Goal: Communication & Community: Answer question/provide support

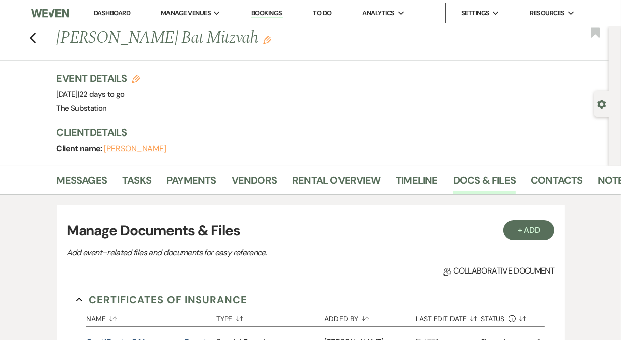
click at [110, 14] on link "Dashboard" at bounding box center [112, 13] width 36 height 9
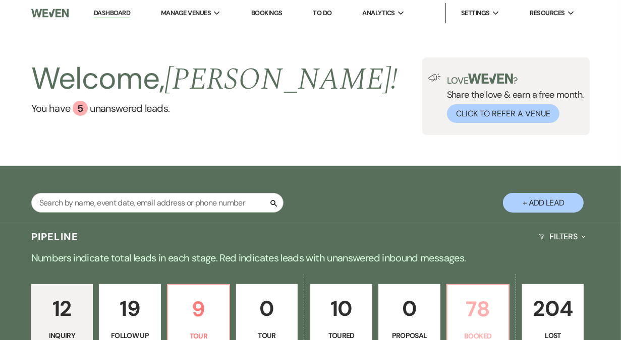
click at [470, 319] on p "78" at bounding box center [477, 309] width 49 height 34
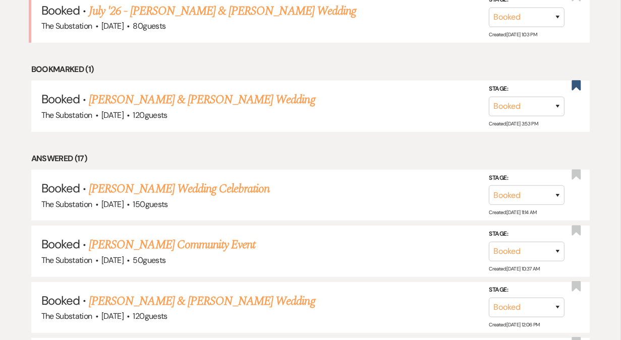
scroll to position [622, 0]
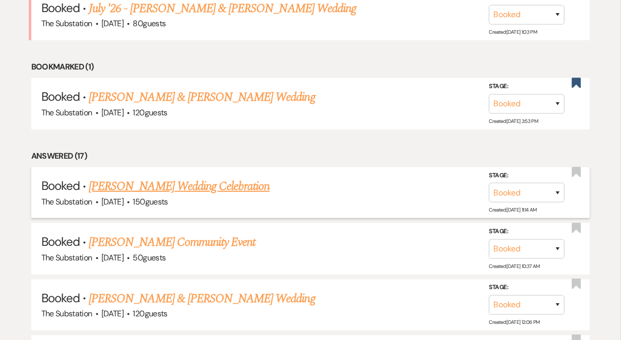
click at [197, 183] on link "[PERSON_NAME] Wedding Celebration" at bounding box center [179, 186] width 180 height 18
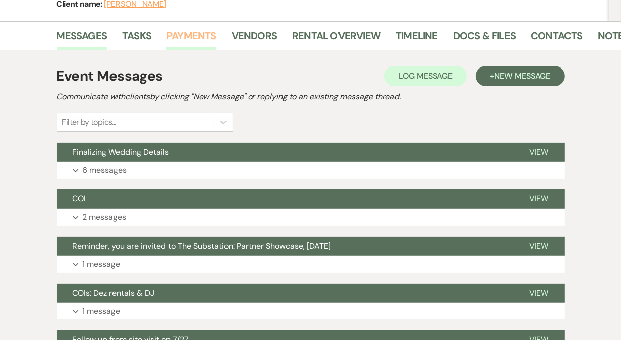
scroll to position [153, 0]
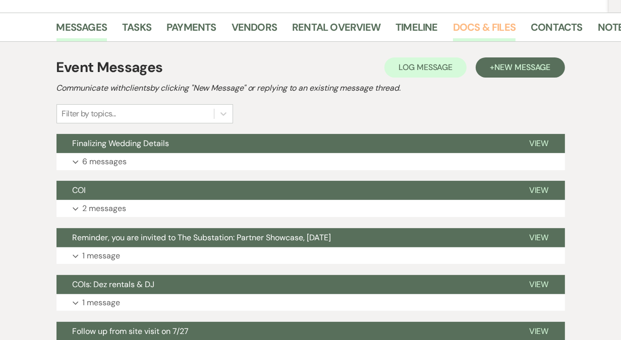
click at [457, 29] on link "Docs & Files" at bounding box center [484, 30] width 63 height 22
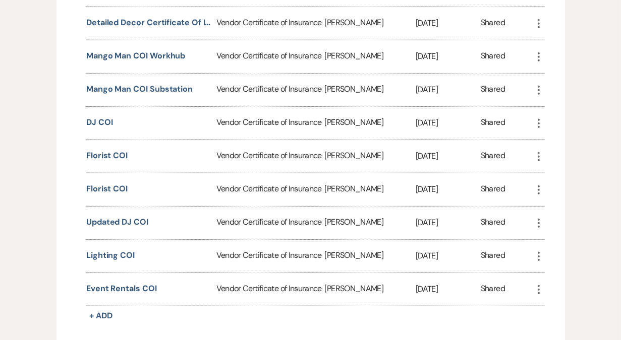
scroll to position [387, 0]
click at [123, 283] on button "Event Rentals COI" at bounding box center [121, 288] width 71 height 12
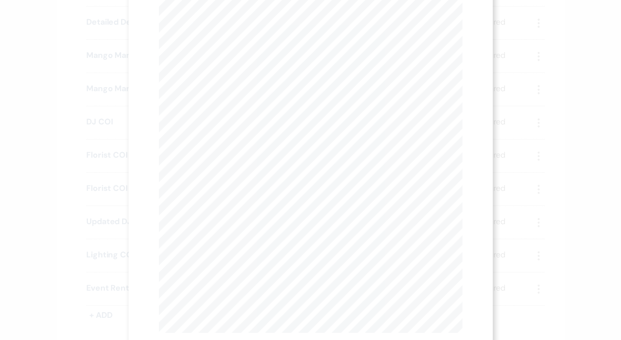
scroll to position [0, 0]
click at [459, 27] on icon "X" at bounding box center [457, 27] width 9 height 9
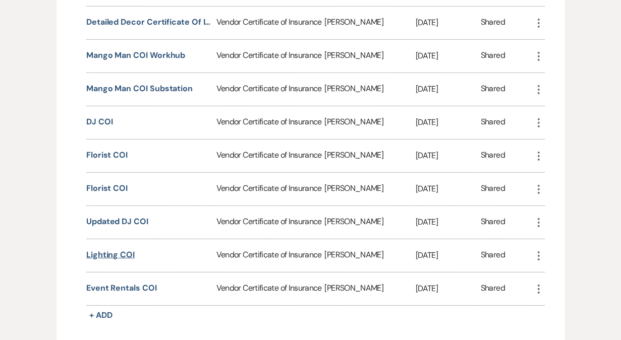
click at [121, 251] on button "Lighting COI" at bounding box center [110, 255] width 48 height 12
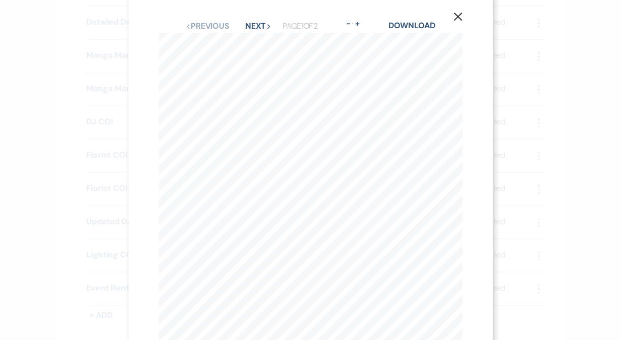
scroll to position [10, 0]
click at [458, 17] on use "button" at bounding box center [457, 17] width 8 height 8
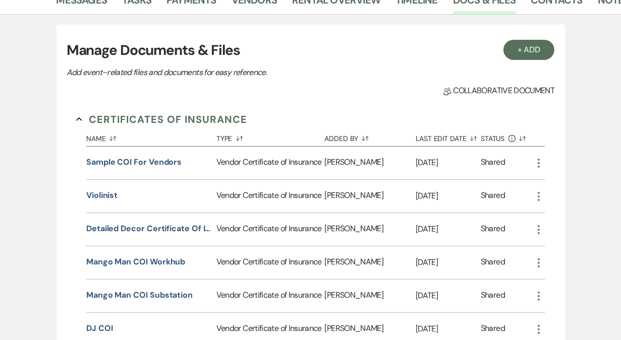
scroll to position [0, 0]
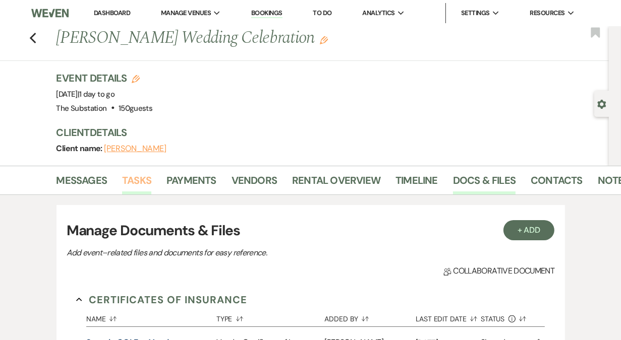
click at [147, 178] on link "Tasks" at bounding box center [136, 183] width 29 height 22
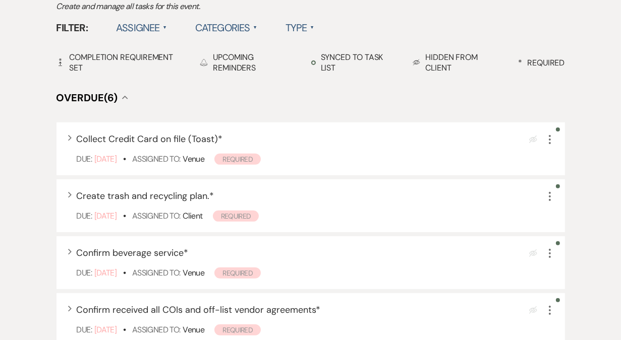
scroll to position [236, 0]
click at [146, 30] on label "Assignee ▲" at bounding box center [141, 27] width 51 height 18
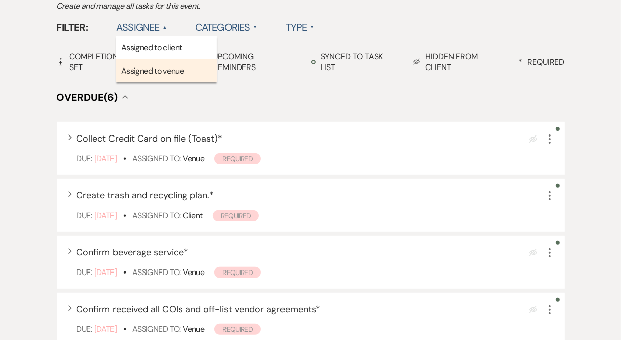
click at [150, 71] on li "Assigned to venue" at bounding box center [166, 70] width 101 height 23
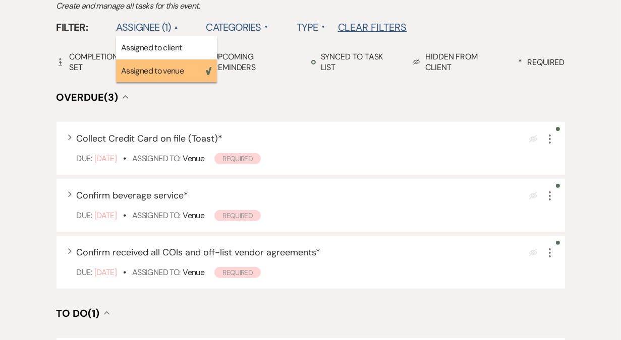
click at [324, 99] on h4 "Overdue (3) Collapse" at bounding box center [310, 97] width 508 height 14
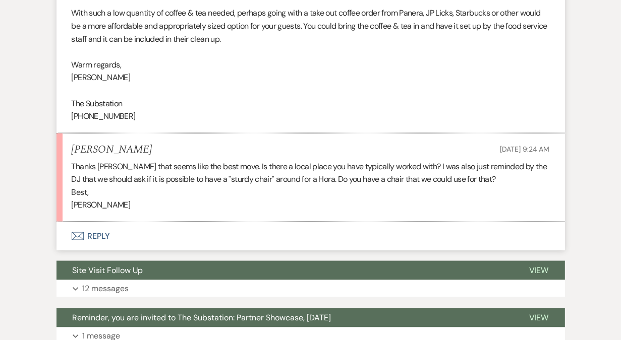
scroll to position [1121, 0]
click at [98, 238] on button "Envelope Reply" at bounding box center [310, 236] width 508 height 28
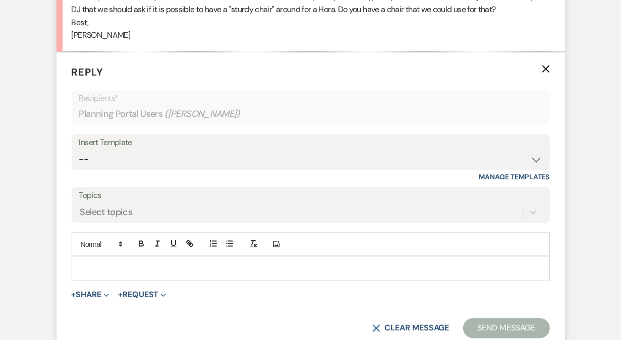
scroll to position [1319, 0]
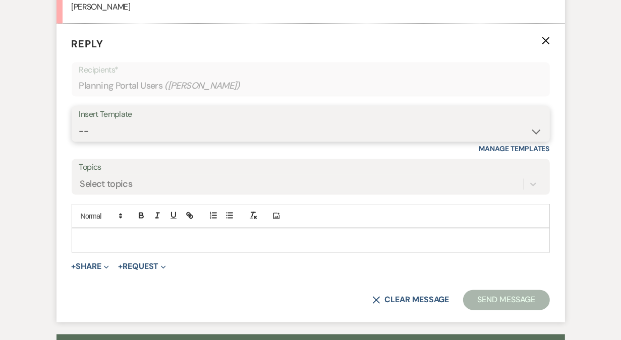
click at [181, 130] on select "-- Weven Planning Portal Introduction (Booked Events) Follow Up Contract (Pre-B…" at bounding box center [310, 131] width 463 height 20
select select "4505"
click at [79, 121] on select "-- Weven Planning Portal Introduction (Booked Events) Follow Up Contract (Pre-B…" at bounding box center [310, 131] width 463 height 20
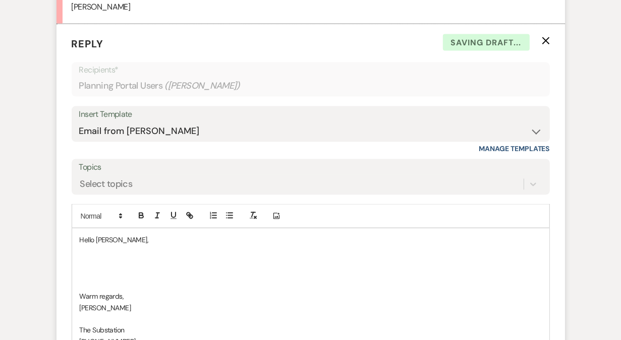
click at [109, 262] on p at bounding box center [311, 263] width 462 height 11
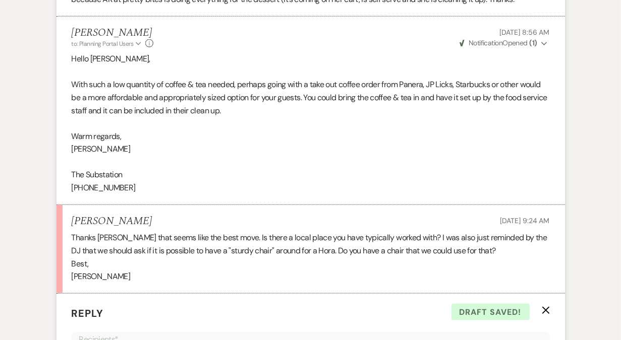
scroll to position [1048, 0]
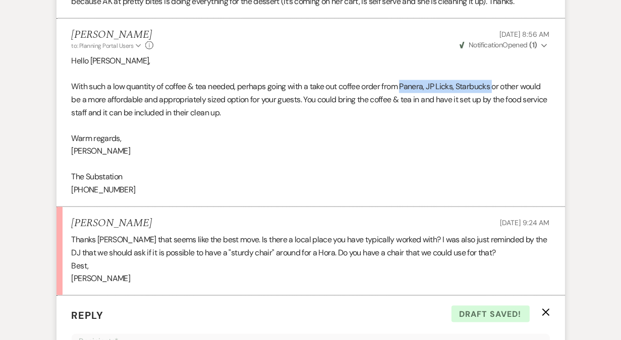
drag, startPoint x: 405, startPoint y: 87, endPoint x: 498, endPoint y: 87, distance: 92.8
click at [498, 87] on p "With such a low quantity of coffee & tea needed, perhaps going with a take out …" at bounding box center [311, 99] width 478 height 39
copy p "Panera, JP Licks, Starbucks"
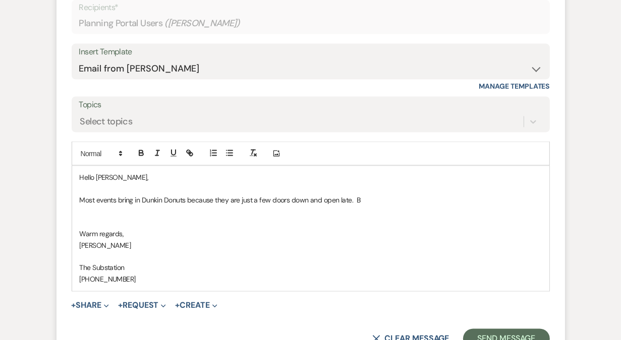
scroll to position [1434, 0]
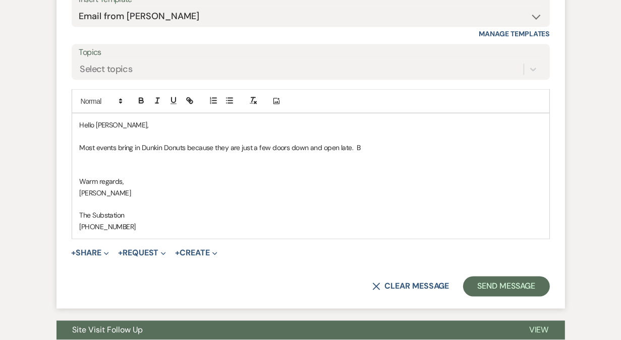
click at [386, 146] on p "Most events bring in Dunkin Donuts because they are just a few doors down and o…" at bounding box center [311, 148] width 462 height 11
click at [355, 144] on span "Panera, JP Licks, Starbucks" at bounding box center [393, 148] width 81 height 9
click at [516, 147] on p "Most events bring in Dunkin Donuts because they are just a few doors down and o…" at bounding box center [311, 148] width 462 height 11
click at [466, 147] on span "Panera, JP Licks, Starbucks" at bounding box center [458, 148] width 81 height 9
click at [527, 148] on p "Most events bring in Dunkin Donuts because they are just a few doors down and o…" at bounding box center [311, 148] width 462 height 11
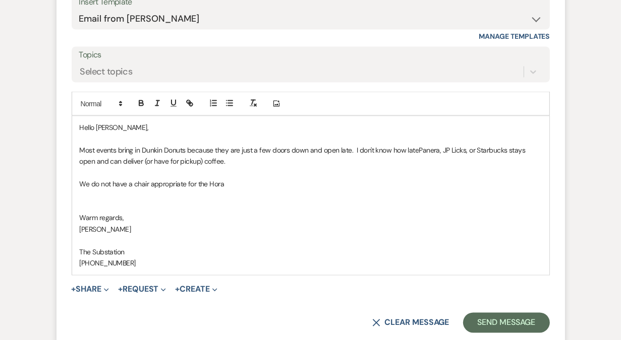
scroll to position [1443, 0]
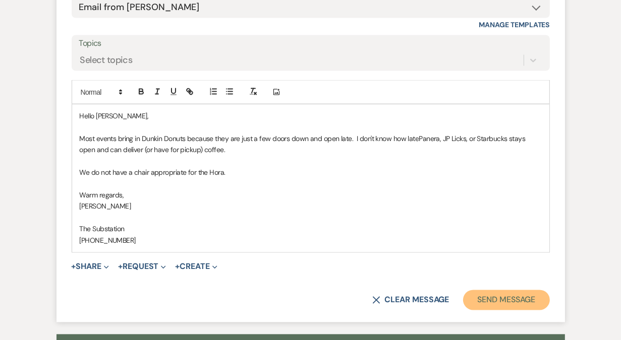
click at [498, 304] on button "Send Message" at bounding box center [506, 300] width 86 height 20
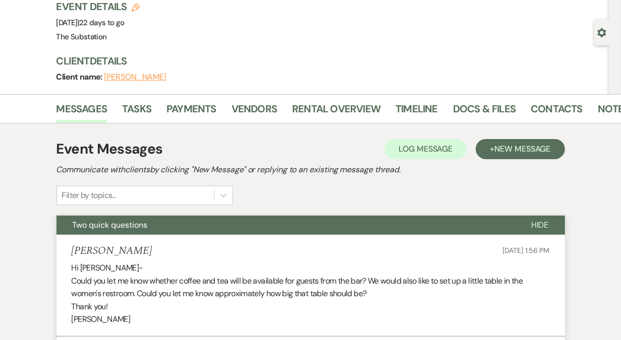
scroll to position [0, 0]
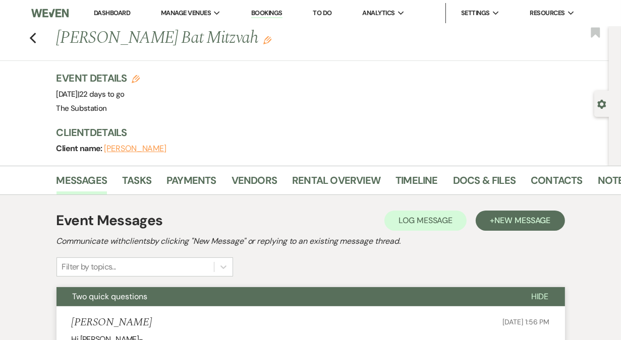
click at [118, 17] on li "Dashboard" at bounding box center [112, 13] width 46 height 20
click at [118, 11] on link "Dashboard" at bounding box center [112, 13] width 36 height 9
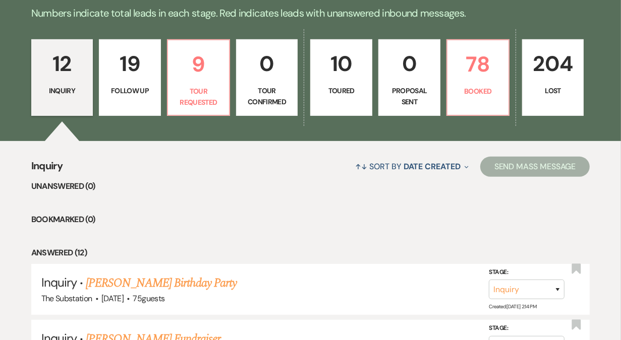
scroll to position [246, 0]
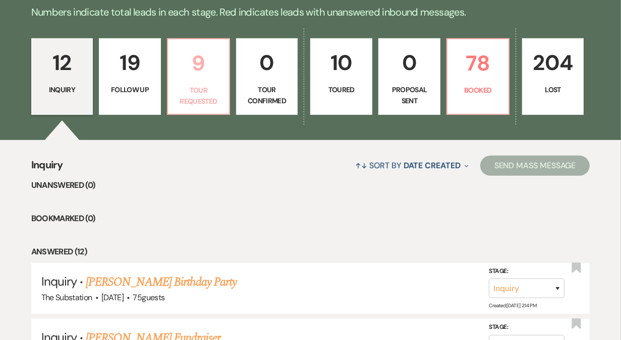
click at [193, 96] on p "Tour Requested" at bounding box center [198, 96] width 49 height 23
select select "2"
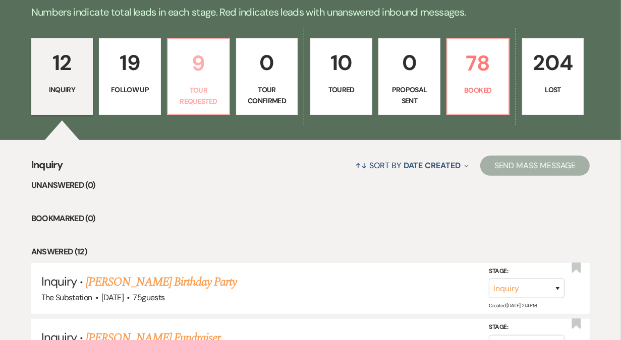
select select "2"
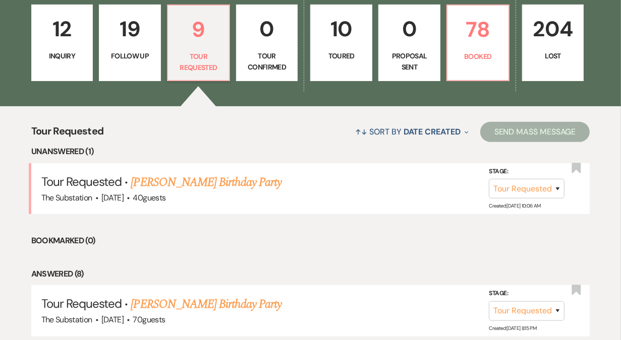
scroll to position [286, 0]
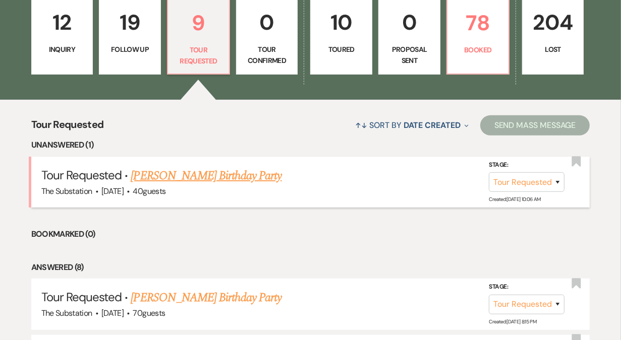
click at [205, 173] on link "[PERSON_NAME] Birthday Party" at bounding box center [206, 176] width 151 height 18
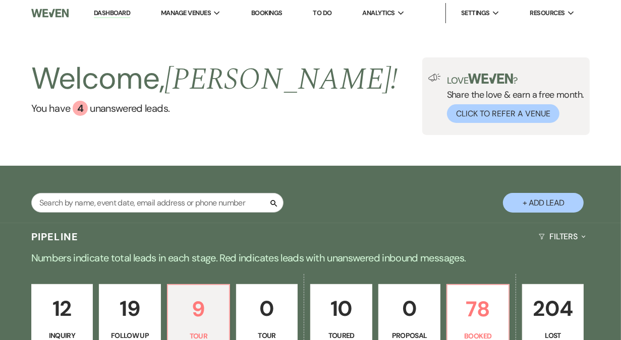
select select "2"
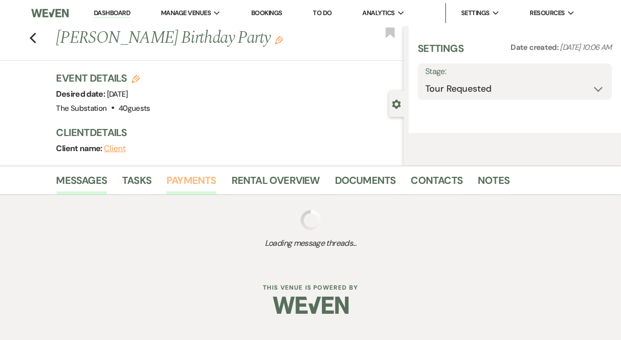
select select "5"
select select "4"
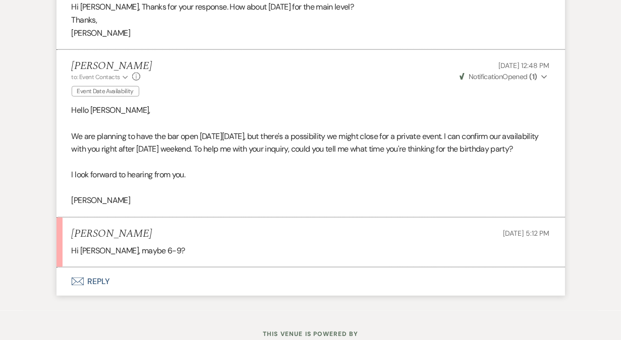
scroll to position [1139, 0]
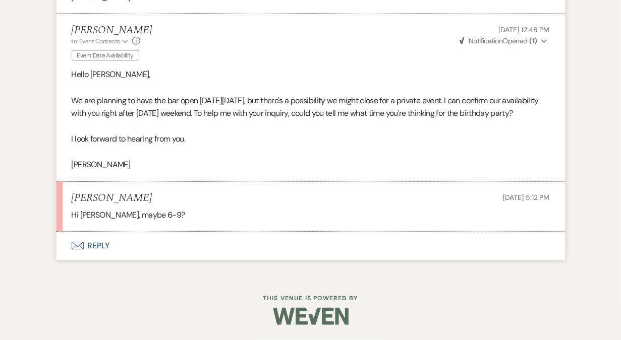
click at [102, 246] on button "Envelope Reply" at bounding box center [310, 246] width 508 height 28
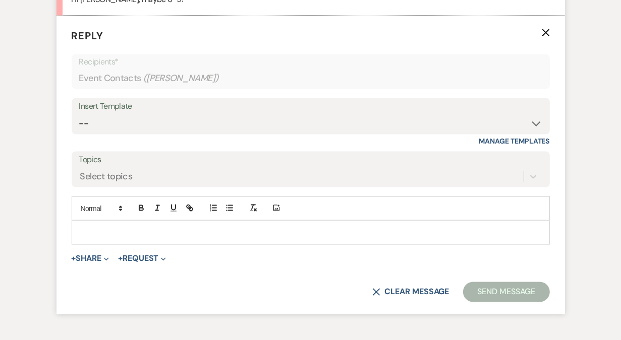
scroll to position [1320, 0]
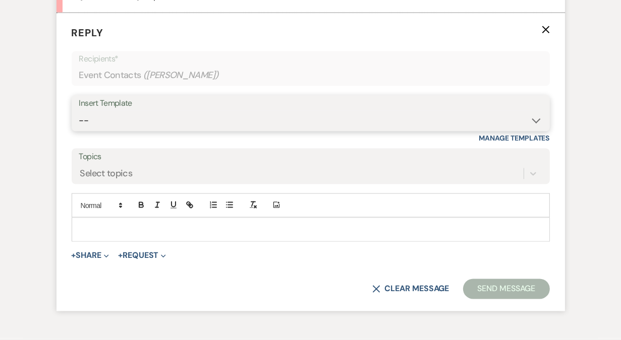
click at [144, 131] on select "-- Weven Planning Portal Introduction (Booked Events) Follow Up Contract (Pre-B…" at bounding box center [310, 121] width 463 height 20
select select "4505"
click at [79, 131] on select "-- Weven Planning Portal Introduction (Booked Events) Follow Up Contract (Pre-B…" at bounding box center [310, 121] width 463 height 20
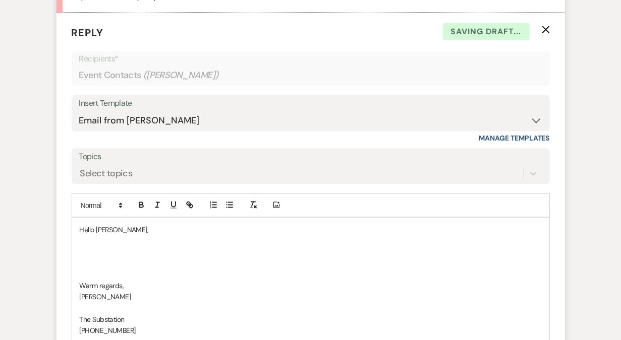
click at [118, 258] on p at bounding box center [311, 252] width 462 height 11
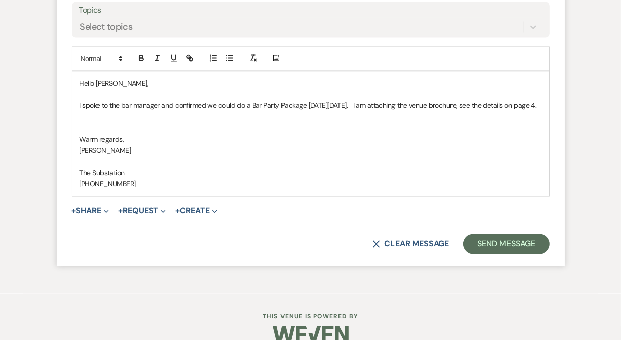
scroll to position [1461, 0]
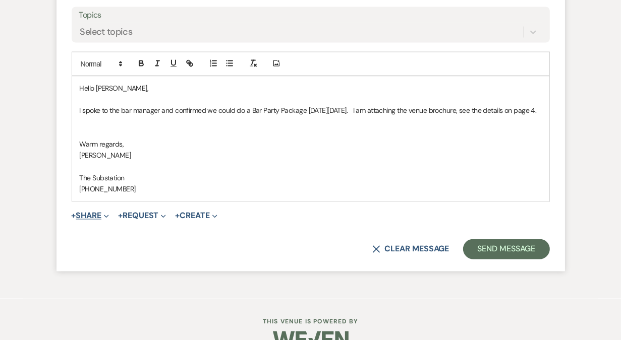
click at [88, 220] on button "+ Share Expand" at bounding box center [91, 216] width 38 height 8
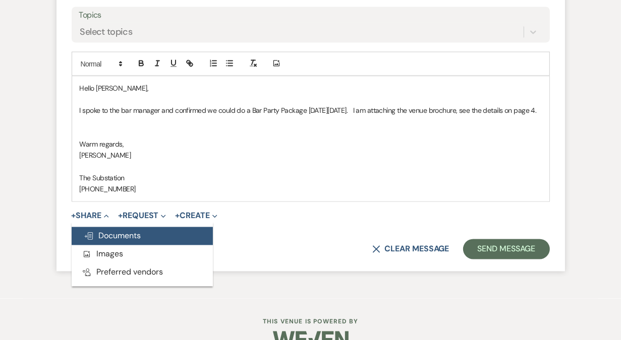
click at [136, 241] on span "Doc Upload Documents" at bounding box center [112, 236] width 57 height 11
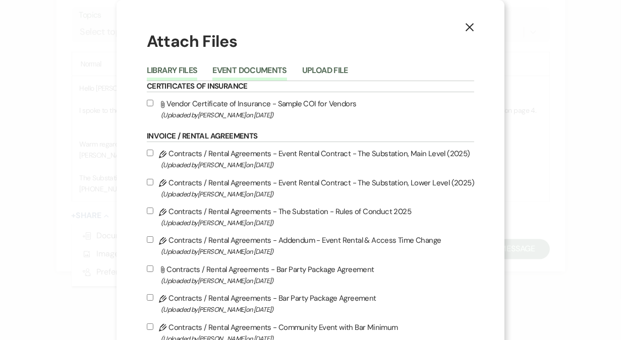
click at [267, 67] on button "Event Documents" at bounding box center [249, 74] width 74 height 14
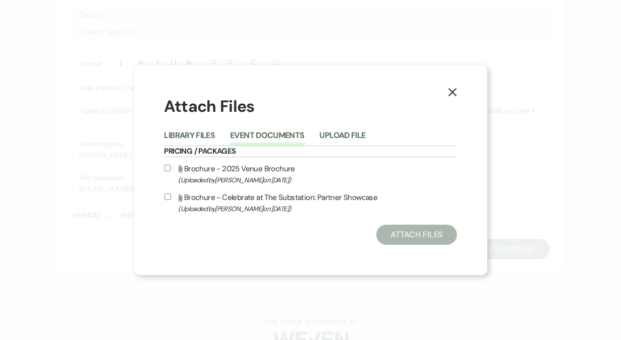
click at [167, 169] on input "Attach File Brochure - 2025 Venue Brochure (Uploaded by [PERSON_NAME] on [DATE]…" at bounding box center [167, 168] width 7 height 7
checkbox input "true"
click at [419, 235] on button "Attach Files" at bounding box center [416, 235] width 80 height 20
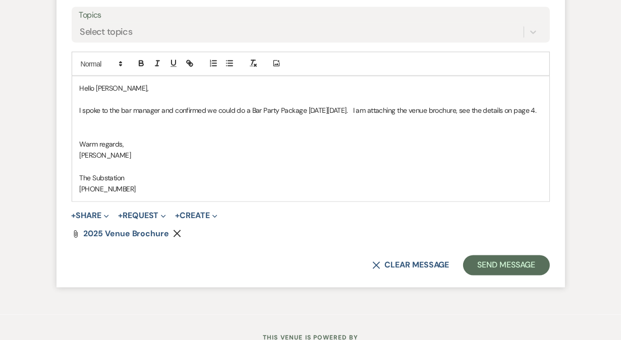
click at [143, 116] on p "I spoke to the bar manager and confirmed we could do a Bar Party Package [DATE]…" at bounding box center [311, 110] width 462 height 11
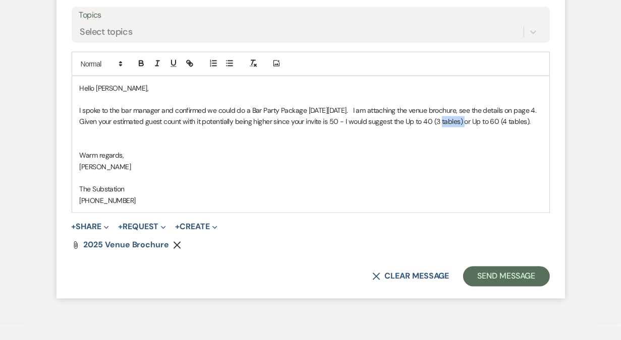
drag, startPoint x: 440, startPoint y: 159, endPoint x: 464, endPoint y: 159, distance: 24.2
click at [464, 128] on p "I spoke to the bar manager and confirmed we could do a Bar Party Package [DATE]…" at bounding box center [311, 116] width 462 height 23
drag, startPoint x: 508, startPoint y: 159, endPoint x: 531, endPoint y: 161, distance: 23.3
click at [531, 128] on p "I spoke to the bar manager and confirmed we could do a Bar Party Package [DATE]…" at bounding box center [311, 116] width 462 height 23
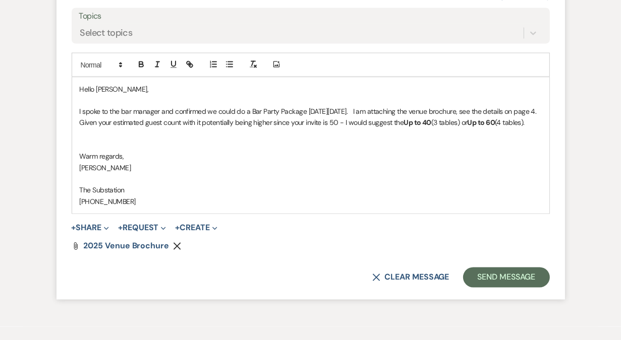
click at [224, 129] on p "I spoke to the bar manager and confirmed we could do a Bar Party Package [DATE]…" at bounding box center [311, 117] width 462 height 23
click at [361, 129] on p "I spoke to the bar manager and confirmed we could do a Bar Party Package [DATE]…" at bounding box center [311, 117] width 462 height 23
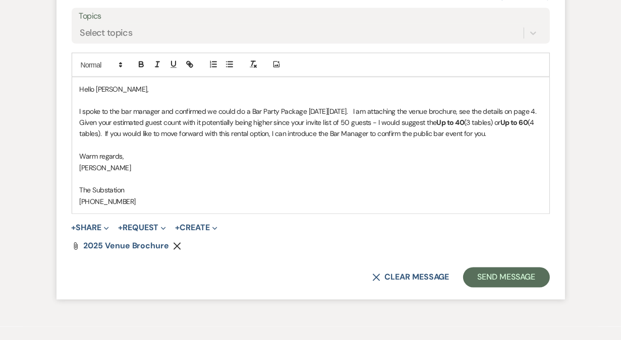
click at [140, 140] on p "I spoke to the bar manager and confirmed we could do a Bar Party Package [DATE]…" at bounding box center [311, 123] width 462 height 34
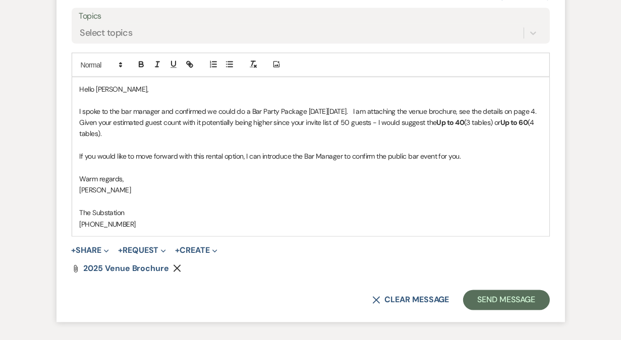
click at [229, 140] on p "I spoke to the bar manager and confirmed we could do a Bar Party Package [DATE]…" at bounding box center [311, 123] width 462 height 34
drag, startPoint x: 244, startPoint y: 150, endPoint x: 298, endPoint y: 152, distance: 53.5
click at [298, 140] on p "I spoke to the bar manager and confirmed we can do a Bar Party Package [DATE][D…" at bounding box center [311, 123] width 462 height 34
click at [342, 140] on p "I spoke to the bar manager and confirmed we can do a Bar Party Package [DATE][D…" at bounding box center [311, 123] width 462 height 34
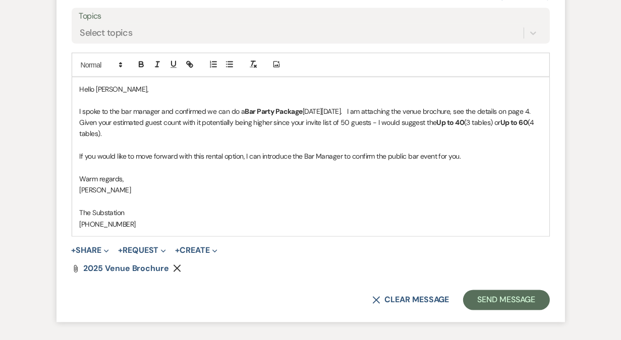
click at [513, 140] on p "I spoke to the bar manager and confirmed we can do a Bar Party Package [DATE][D…" at bounding box center [311, 123] width 462 height 34
click at [286, 140] on p "I spoke to the bar manager and confirmed we can do a Bar Party Package [DATE][D…" at bounding box center [311, 123] width 462 height 34
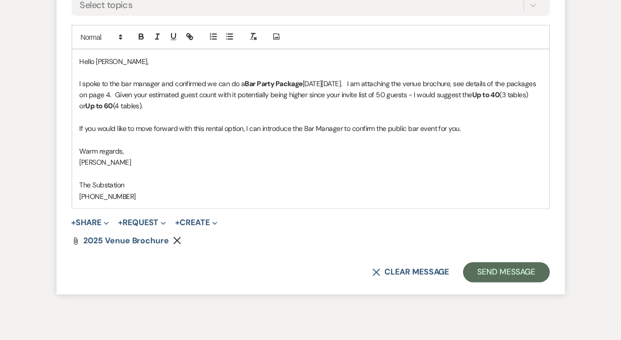
scroll to position [1488, 0]
click at [506, 283] on button "Send Message" at bounding box center [506, 273] width 86 height 20
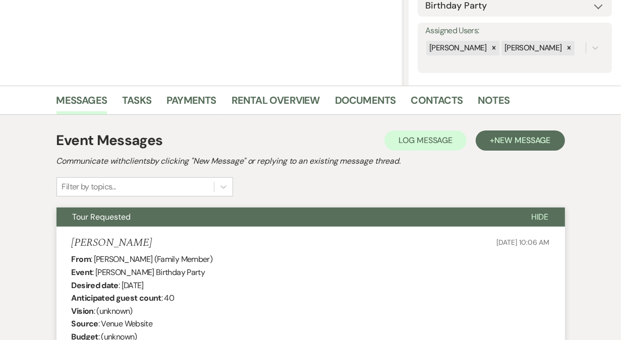
scroll to position [0, 0]
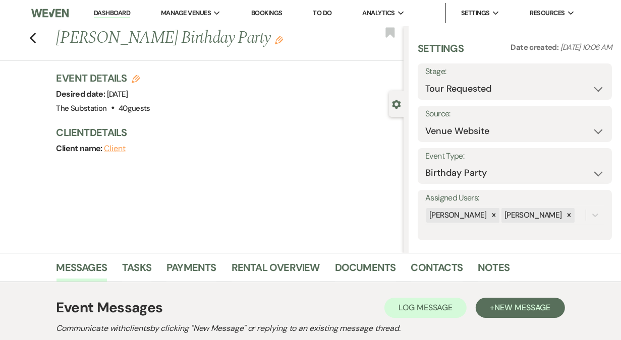
click at [115, 20] on li "Dashboard" at bounding box center [112, 13] width 46 height 20
click at [119, 11] on link "Dashboard" at bounding box center [112, 14] width 36 height 10
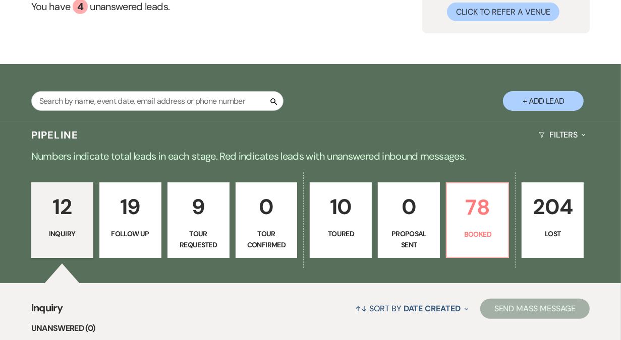
scroll to position [146, 0]
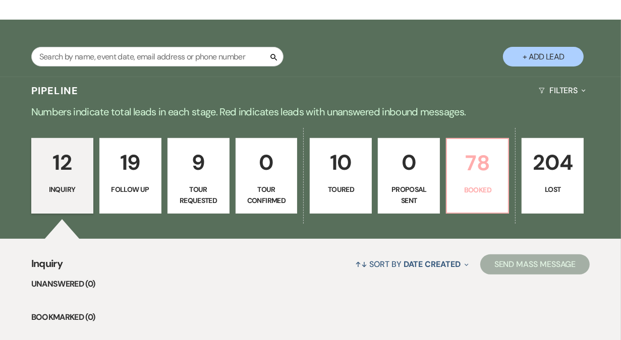
click at [474, 181] on link "78 Booked" at bounding box center [477, 176] width 63 height 76
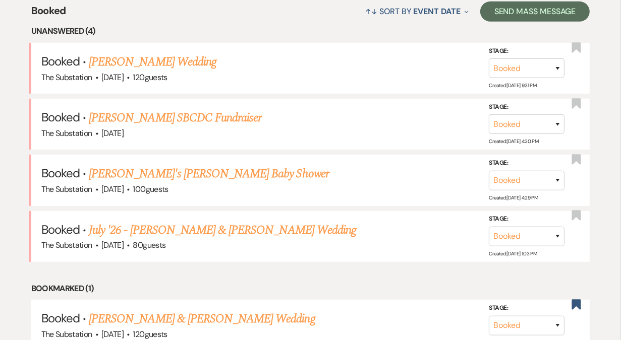
scroll to position [397, 0]
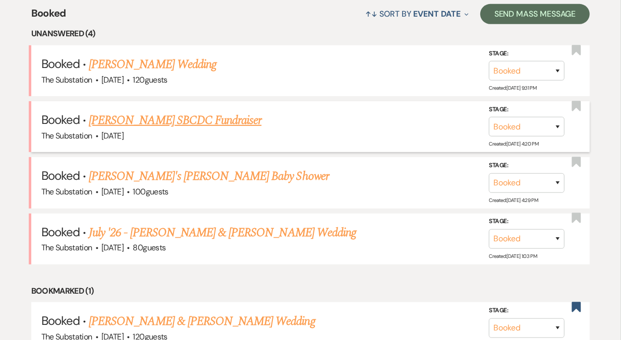
click at [223, 122] on link "[PERSON_NAME] SBCDC Fundraiser" at bounding box center [175, 120] width 172 height 18
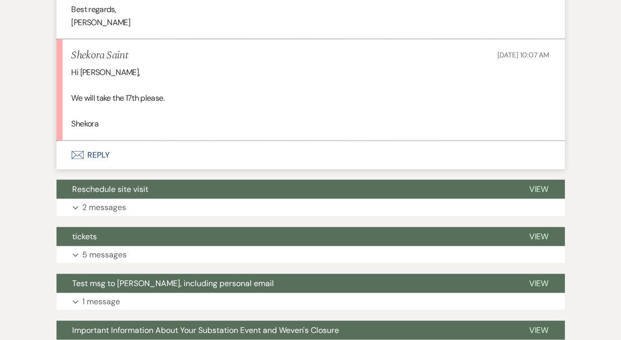
scroll to position [3903, 0]
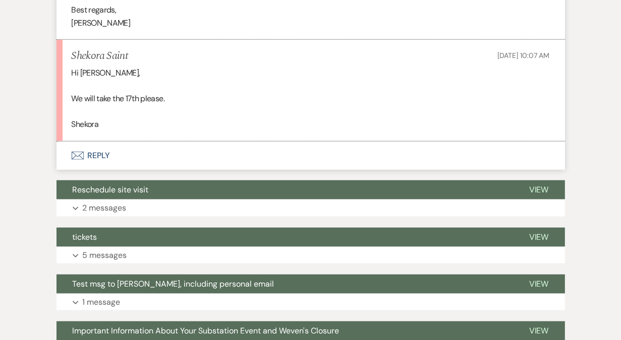
click at [95, 155] on button "Envelope Reply" at bounding box center [310, 156] width 508 height 28
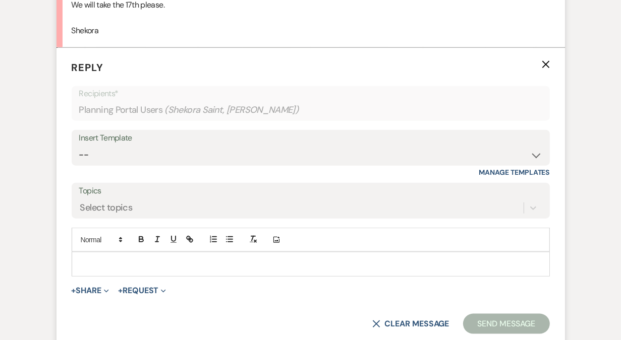
scroll to position [3999, 0]
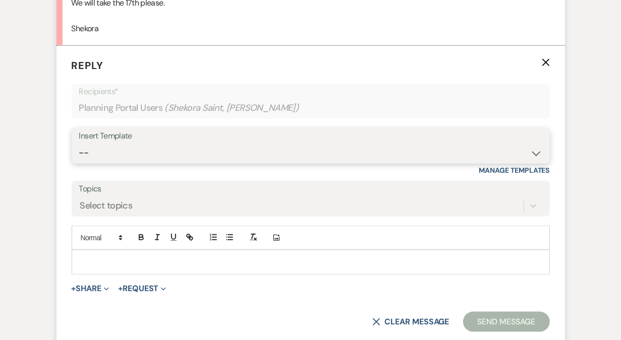
click at [172, 152] on select "-- Weven Planning Portal Introduction (Booked Events) Follow Up Contract (Pre-B…" at bounding box center [310, 153] width 463 height 20
select select "4505"
click at [79, 143] on select "-- Weven Planning Portal Introduction (Booked Events) Follow Up Contract (Pre-B…" at bounding box center [310, 153] width 463 height 20
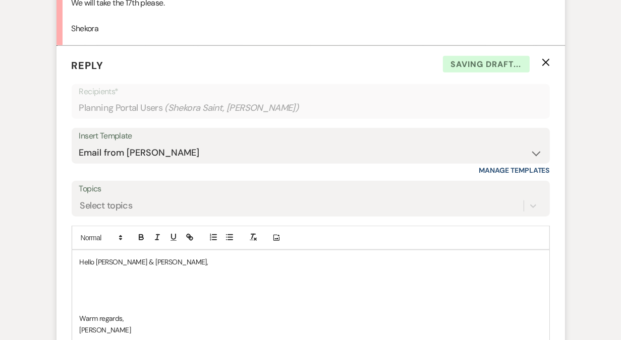
click at [140, 273] on p at bounding box center [311, 273] width 462 height 11
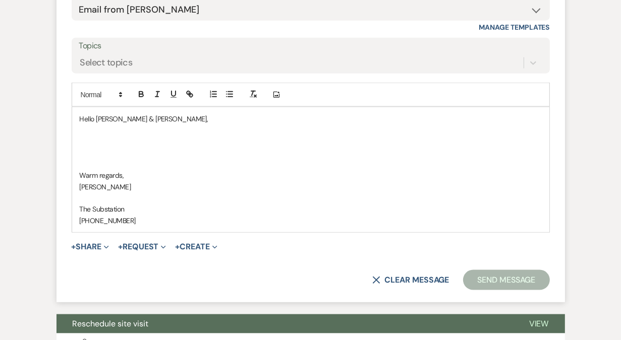
scroll to position [4151, 0]
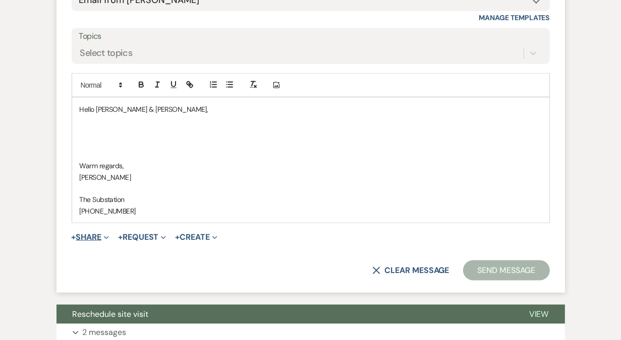
click at [98, 236] on button "+ Share Expand" at bounding box center [91, 237] width 38 height 8
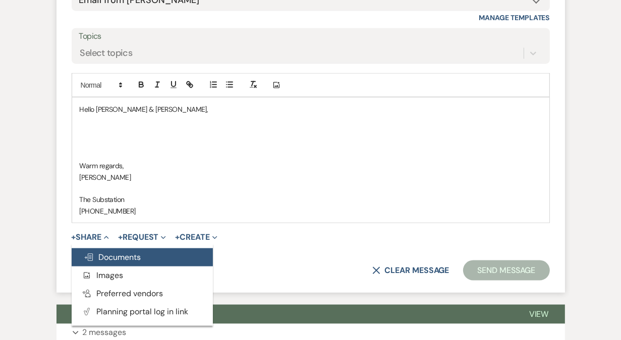
click at [110, 257] on span "Doc Upload Documents" at bounding box center [112, 257] width 57 height 11
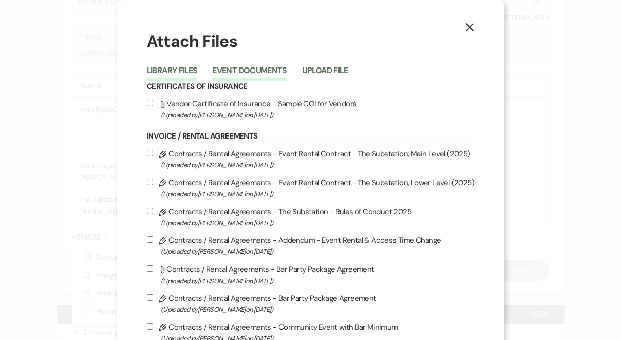
click at [256, 71] on button "Event Documents" at bounding box center [249, 74] width 74 height 14
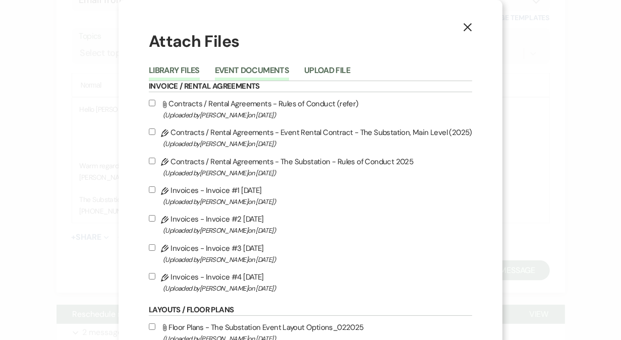
click at [189, 68] on button "Library Files" at bounding box center [174, 74] width 51 height 14
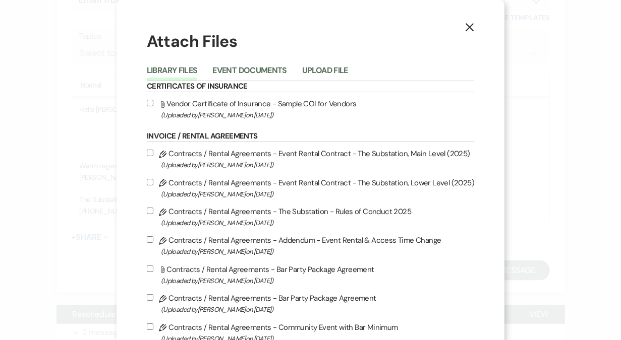
scroll to position [37, 0]
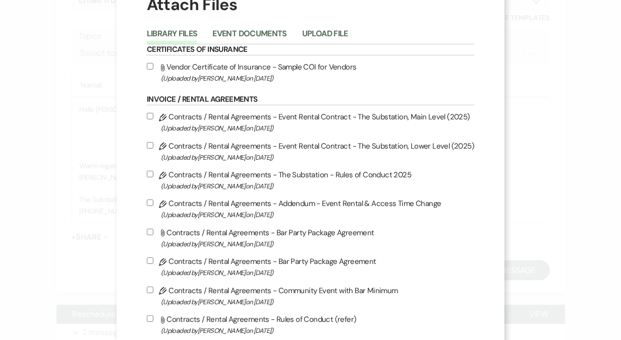
click at [273, 206] on label "Pencil Contracts / Rental Agreements - Addendum - Event Rental & Access Time Ch…" at bounding box center [310, 209] width 327 height 24
click at [153, 206] on input "Pencil Contracts / Rental Agreements - Addendum - Event Rental & Access Time Ch…" at bounding box center [150, 203] width 7 height 7
checkbox input "true"
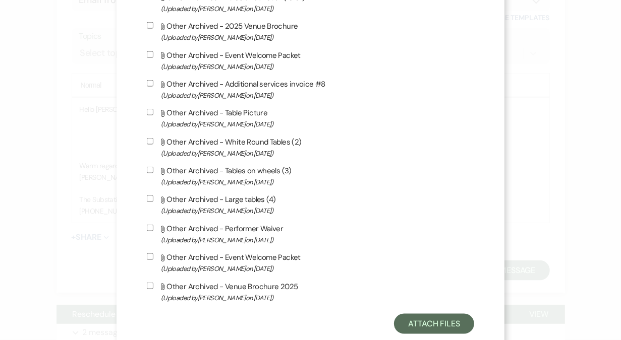
scroll to position [1075, 0]
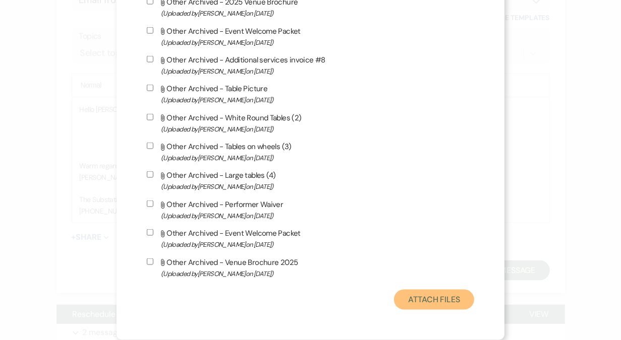
click at [422, 300] on button "Attach Files" at bounding box center [434, 300] width 80 height 20
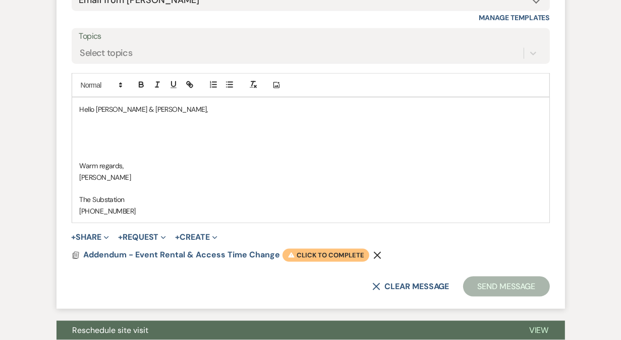
click at [313, 252] on span "Warning Click to complete" at bounding box center [325, 255] width 87 height 13
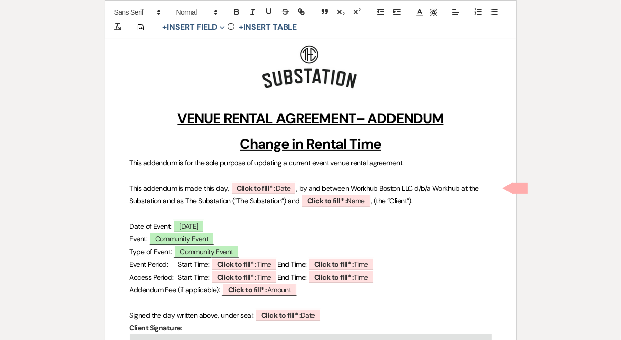
scroll to position [151, 0]
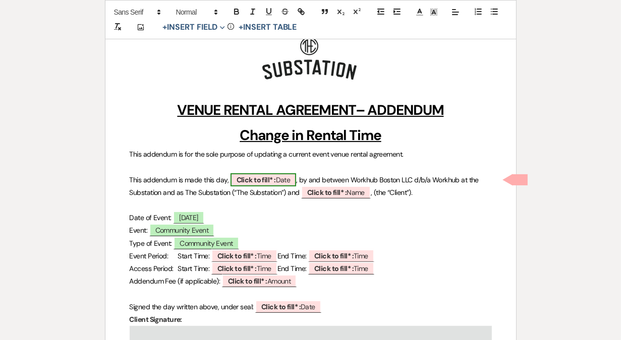
click at [265, 178] on b "Click to fill* :" at bounding box center [255, 179] width 39 height 9
select select "owner"
select select "Date"
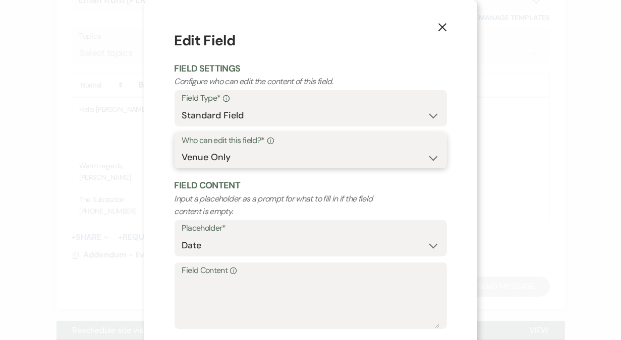
click at [263, 156] on select "Both Venue & Client Client Only Venue Only" at bounding box center [310, 158] width 257 height 20
select select "client"
click at [182, 157] on select "Both Venue & Client Client Only Venue Only" at bounding box center [310, 158] width 257 height 20
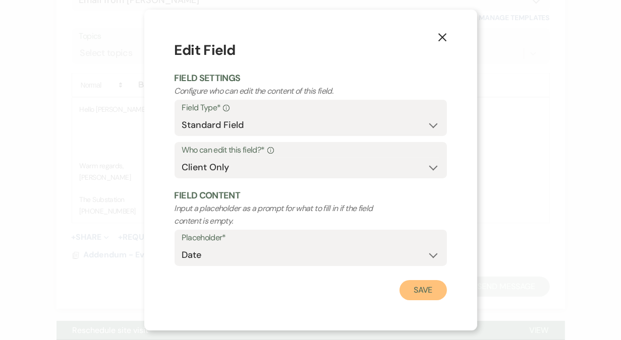
click at [423, 292] on button "Save" at bounding box center [422, 290] width 47 height 20
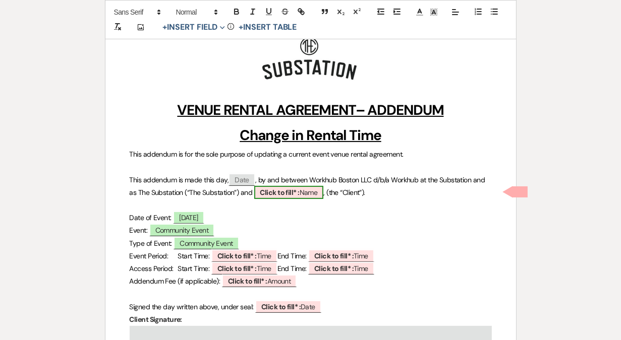
click at [281, 192] on b "Click to fill* :" at bounding box center [279, 192] width 39 height 9
select select "owner"
select select "Name"
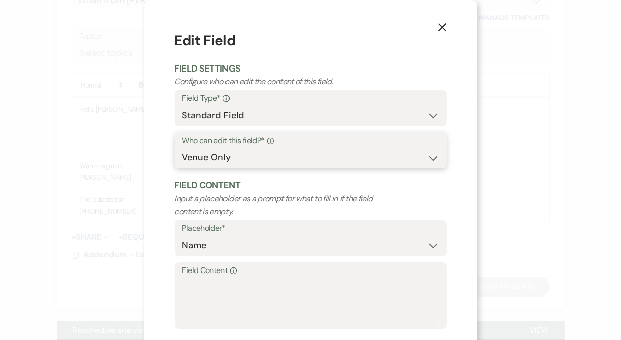
click at [241, 153] on select "Both Venue & Client Client Only Venue Only" at bounding box center [310, 158] width 257 height 20
select select "client"
click at [182, 157] on select "Both Venue & Client Client Only Venue Only" at bounding box center [310, 158] width 257 height 20
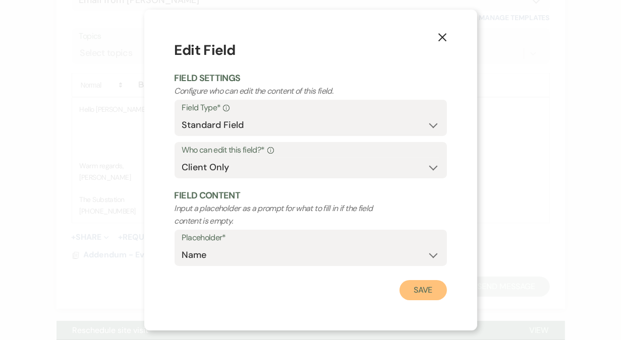
click at [424, 290] on button "Save" at bounding box center [422, 290] width 47 height 20
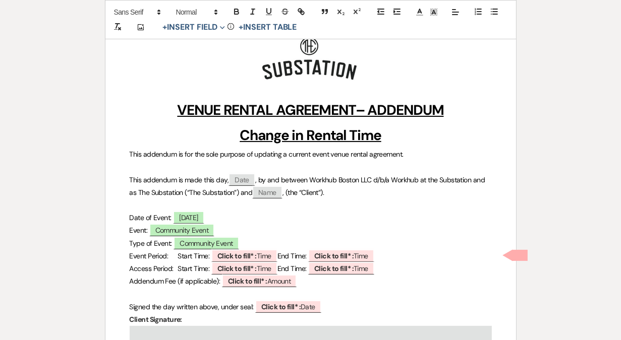
click at [153, 258] on span "Event Period: Start Time:" at bounding box center [170, 256] width 80 height 9
click at [201, 217] on span "[DATE]" at bounding box center [188, 217] width 31 height 13
select select "smartCustomField"
select select "owner"
select select "{{eventDate}}"
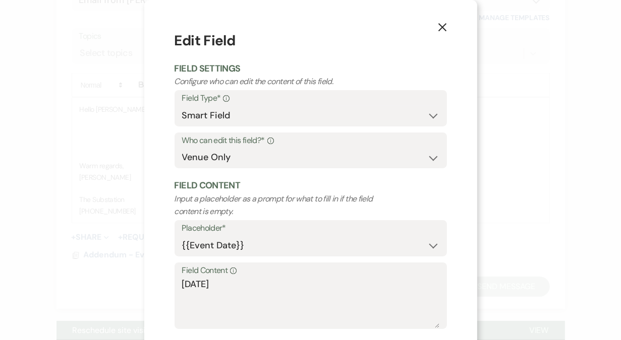
click at [446, 29] on icon "X" at bounding box center [442, 27] width 9 height 9
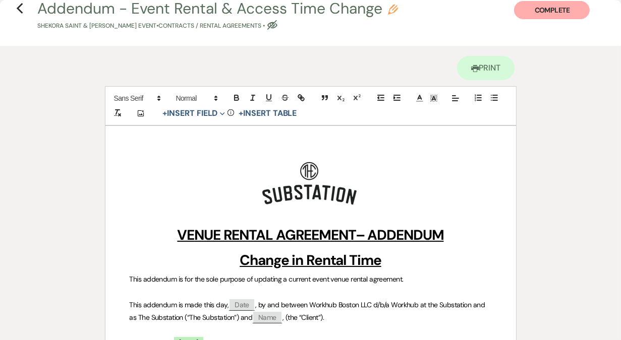
scroll to position [0, 0]
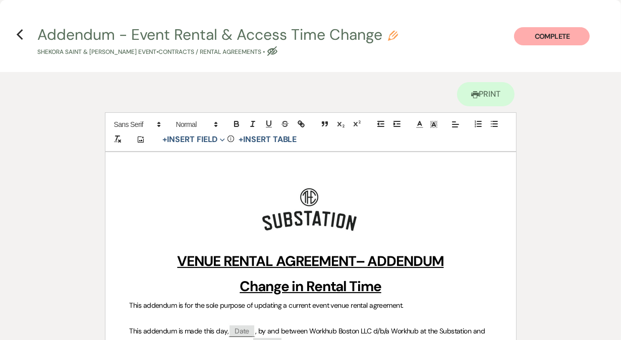
click at [24, 33] on h4 "Previous Addendum - Event Rental & Access Time Change Pencil Shekora Saint & [P…" at bounding box center [310, 40] width 621 height 33
click at [18, 33] on use "button" at bounding box center [19, 34] width 7 height 11
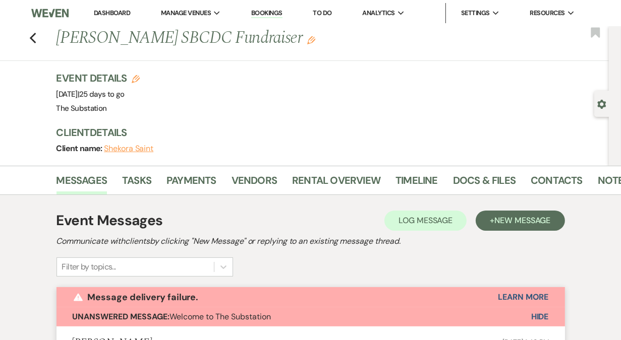
click at [137, 78] on use "button" at bounding box center [136, 79] width 8 height 8
select select "802"
select select "false"
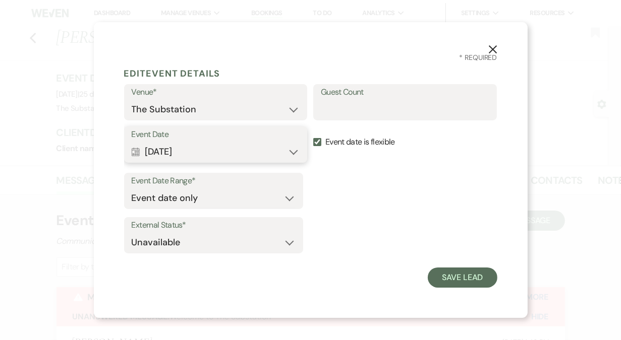
click at [191, 150] on button "Calendar [DATE] Expand" at bounding box center [216, 152] width 168 height 20
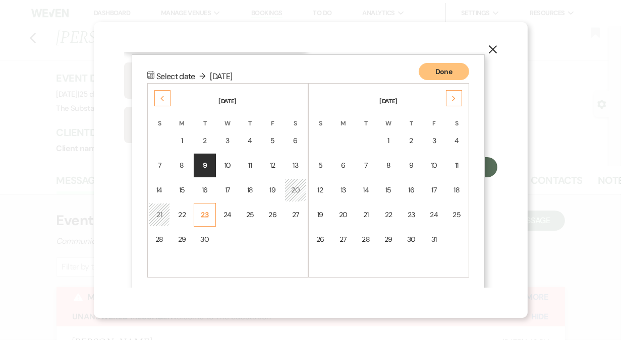
scroll to position [113, 0]
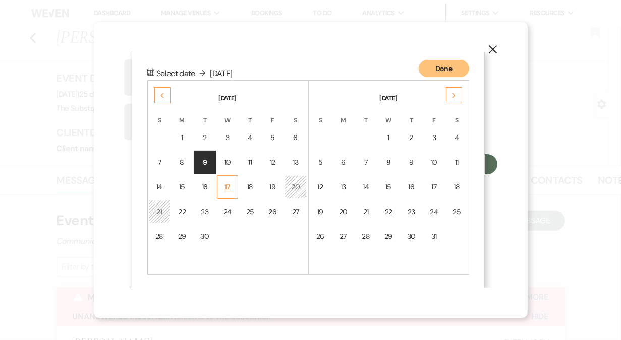
click at [226, 190] on div "17" at bounding box center [227, 187] width 9 height 11
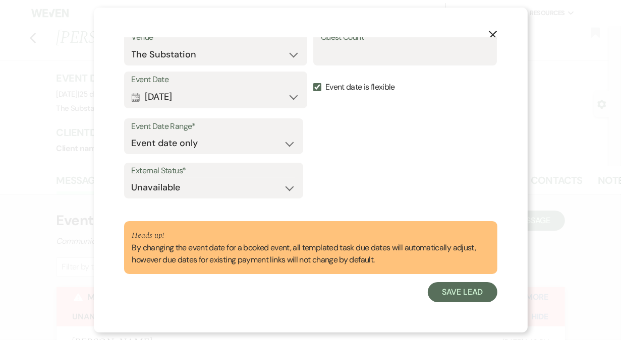
scroll to position [40, 0]
click at [455, 296] on button "Save Lead" at bounding box center [461, 292] width 69 height 20
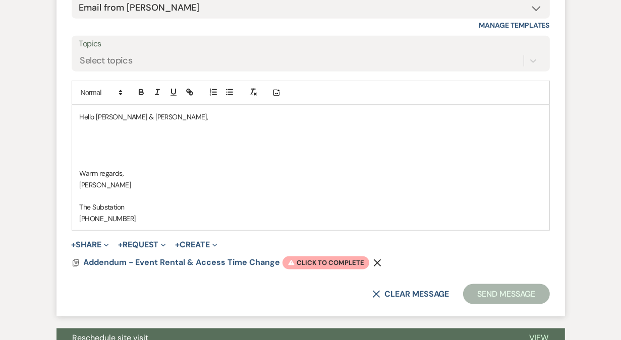
scroll to position [4144, 0]
click at [316, 258] on span "Warning Click to complete" at bounding box center [325, 262] width 87 height 13
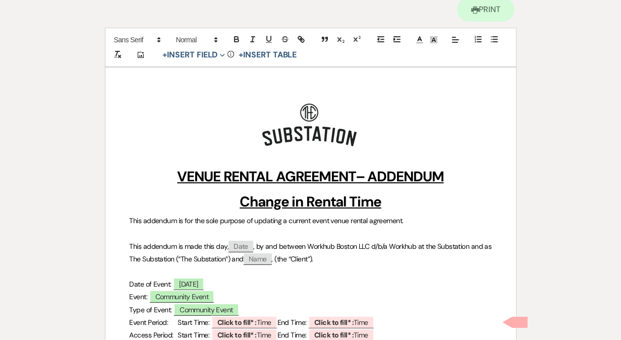
scroll to position [0, 0]
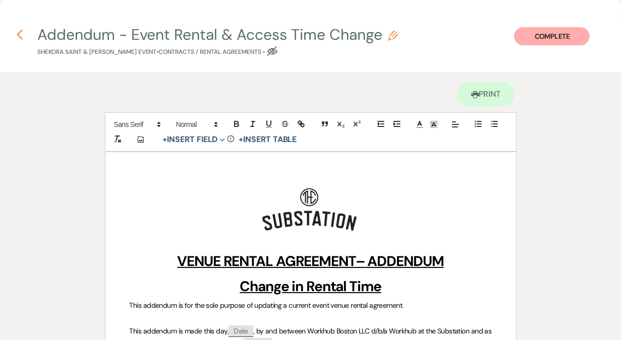
click at [21, 34] on icon "Previous" at bounding box center [20, 35] width 8 height 12
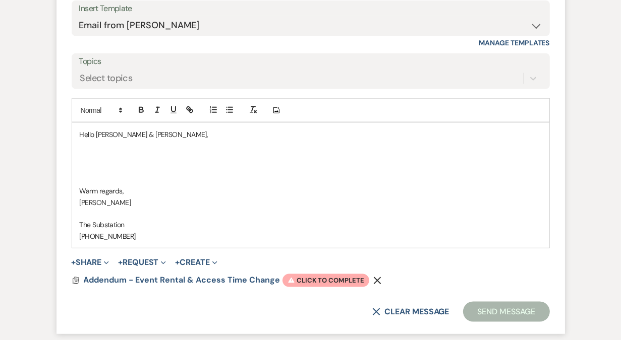
scroll to position [4171, 0]
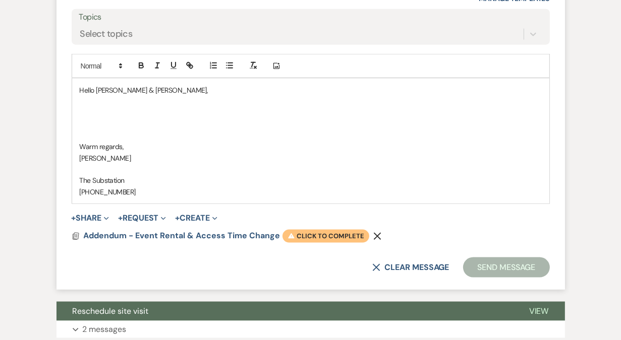
click at [326, 237] on span "Warning Click to complete" at bounding box center [325, 236] width 87 height 13
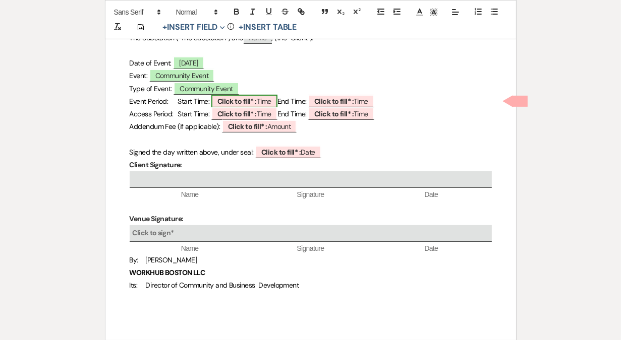
scroll to position [298, 0]
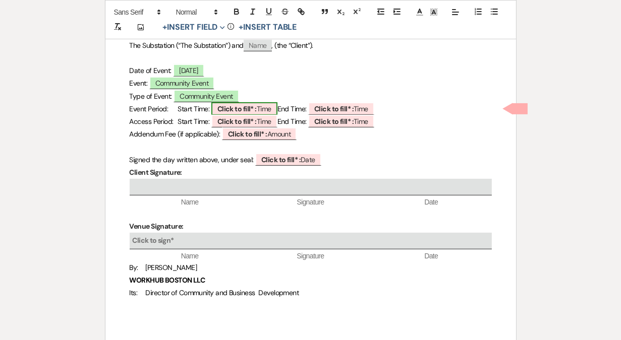
click at [257, 106] on b "Click to fill* :" at bounding box center [236, 108] width 39 height 9
select select "owner"
select select "Time"
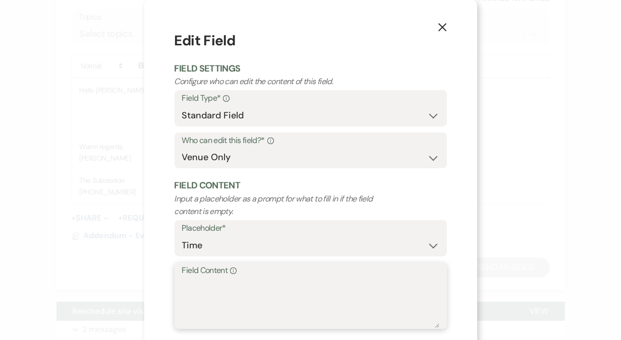
click at [188, 294] on textarea "Field Content Info" at bounding box center [310, 303] width 257 height 50
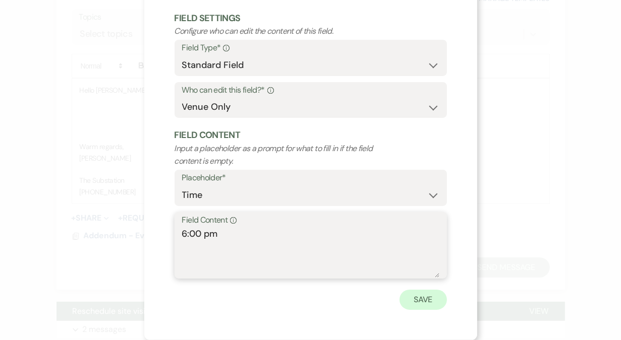
type textarea "6:00 pm"
click at [419, 305] on button "Save" at bounding box center [422, 300] width 47 height 20
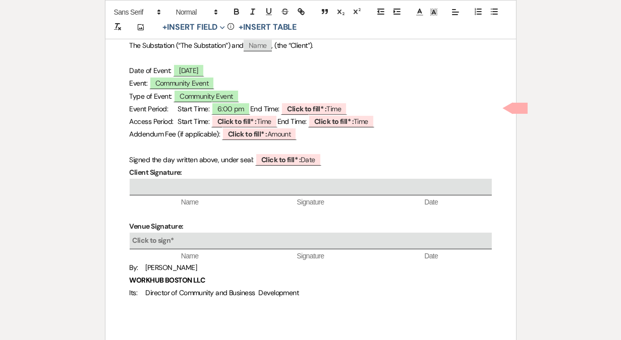
click at [345, 113] on p "Event Period: Start Time: 6:00 pm End Time: ﻿ Click to fill* : Time ﻿" at bounding box center [311, 109] width 362 height 13
click at [326, 105] on b "Click to fill* :" at bounding box center [306, 108] width 39 height 9
select select "owner"
select select "Time"
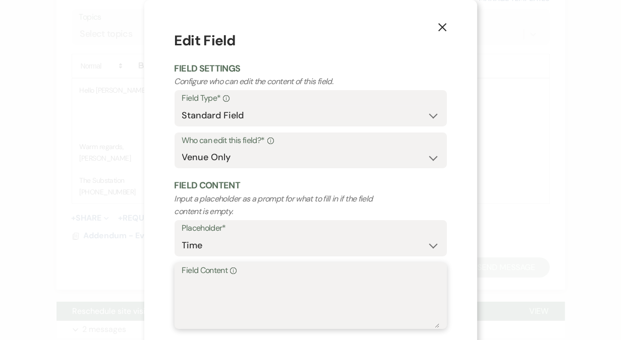
click at [249, 285] on textarea "Field Content Info" at bounding box center [310, 303] width 257 height 50
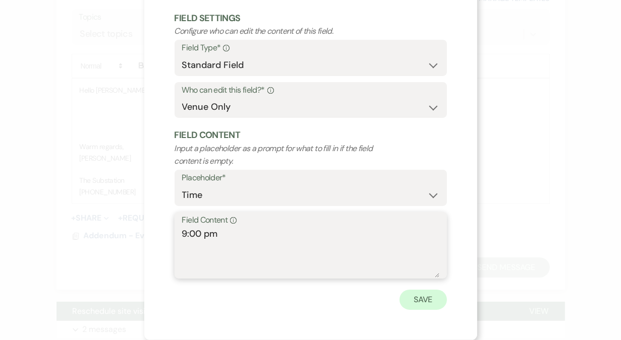
type textarea "9:00 pm"
click at [427, 299] on button "Save" at bounding box center [422, 300] width 47 height 20
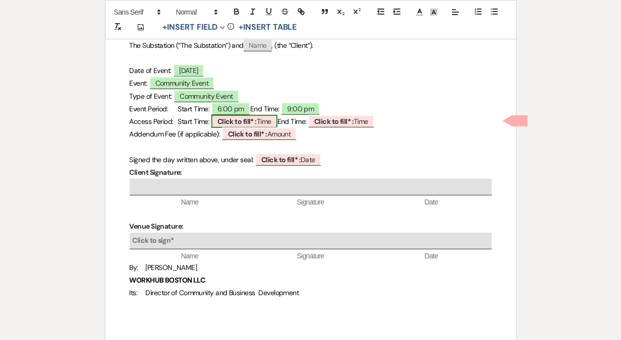
click at [276, 121] on span "Click to fill* : Time" at bounding box center [244, 121] width 66 height 13
select select "owner"
select select "Time"
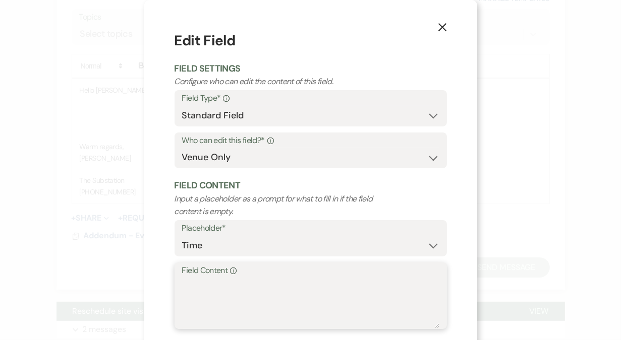
click at [231, 289] on textarea "Field Content Info" at bounding box center [310, 303] width 257 height 50
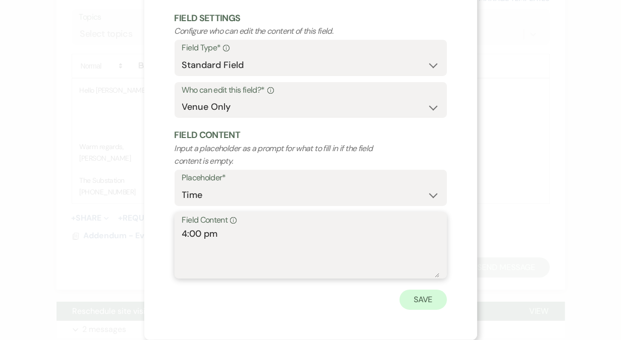
type textarea "4:00 pm"
click at [424, 302] on button "Save" at bounding box center [422, 300] width 47 height 20
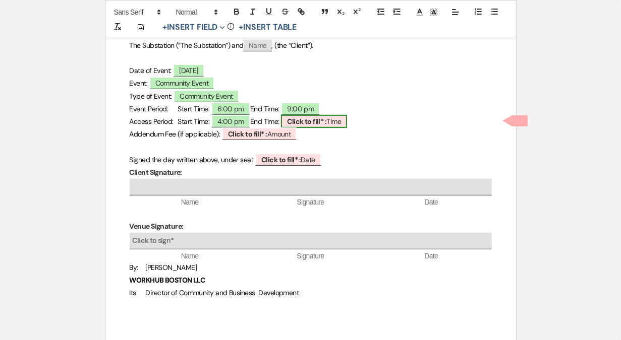
click at [326, 122] on b "Click to fill* :" at bounding box center [306, 121] width 39 height 9
select select "owner"
select select "Time"
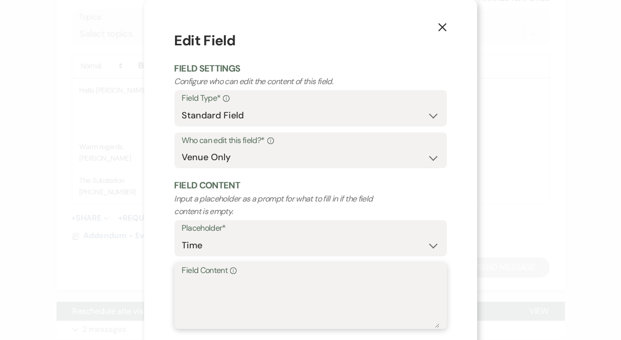
click at [252, 299] on textarea "Field Content Info" at bounding box center [310, 303] width 257 height 50
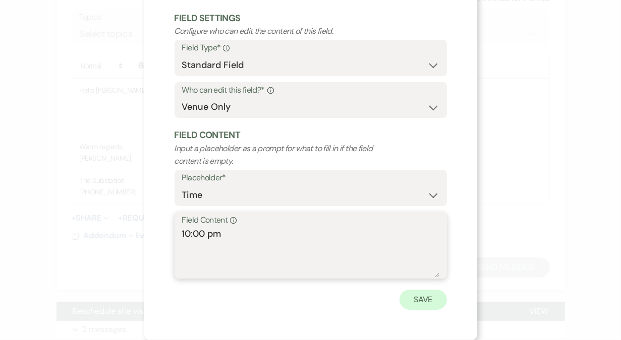
type textarea "10:00 pm"
click at [409, 303] on button "Save" at bounding box center [422, 300] width 47 height 20
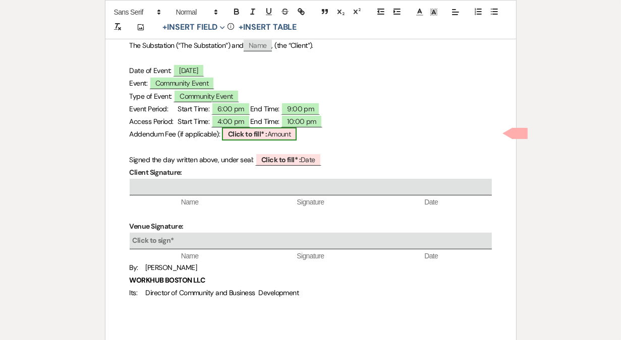
click at [281, 134] on span "Click to fill* : Amount" at bounding box center [259, 134] width 75 height 13
select select "owner"
select select "Amount"
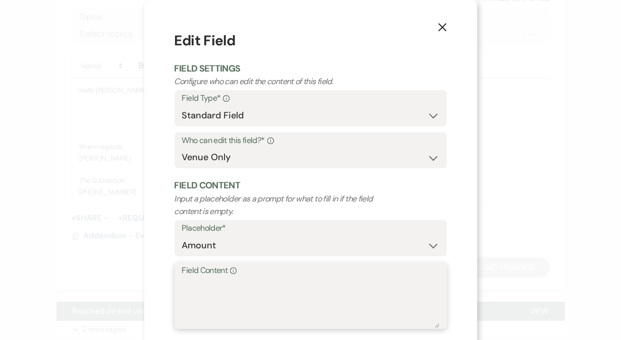
click at [224, 289] on textarea "Field Content Info" at bounding box center [310, 303] width 257 height 50
type textarea "0"
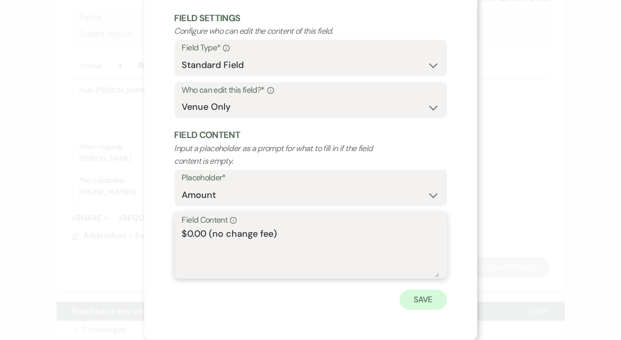
type textarea "$0.00 (no change fee)"
click at [426, 303] on button "Save" at bounding box center [422, 300] width 47 height 20
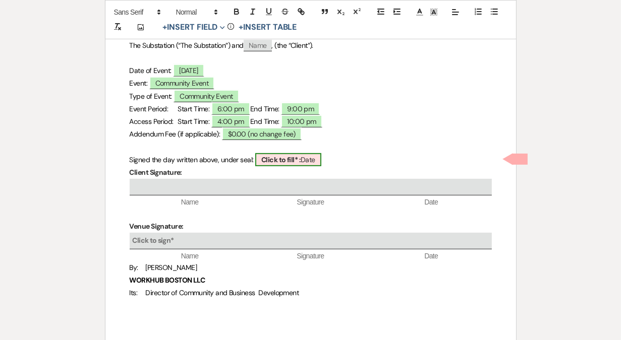
click at [293, 156] on b "Click to fill* :" at bounding box center [280, 159] width 39 height 9
select select "owner"
select select "Date"
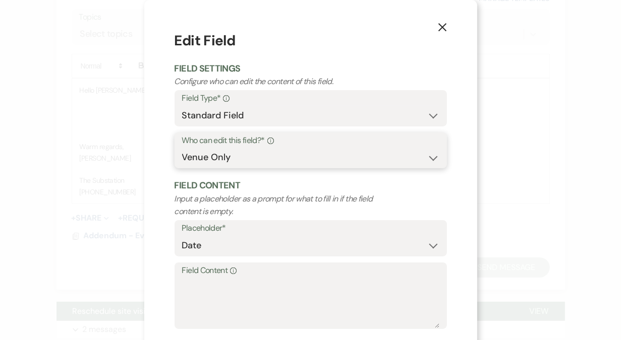
click at [240, 157] on select "Both Venue & Client Client Only Venue Only" at bounding box center [310, 158] width 257 height 20
select select "client"
click at [182, 157] on select "Both Venue & Client Client Only Venue Only" at bounding box center [310, 158] width 257 height 20
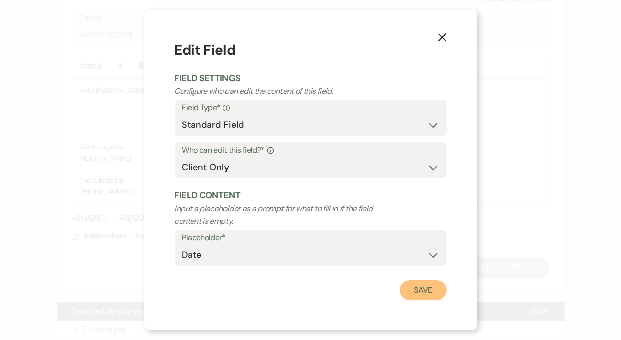
click at [425, 294] on button "Save" at bounding box center [422, 290] width 47 height 20
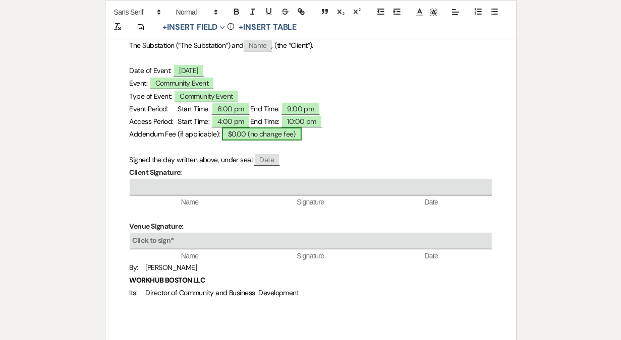
scroll to position [275, 0]
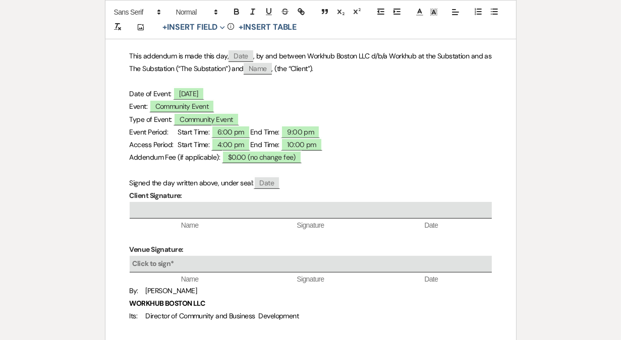
click at [248, 93] on p "Date of Event: ﻿ [DATE] ﻿" at bounding box center [311, 94] width 362 height 13
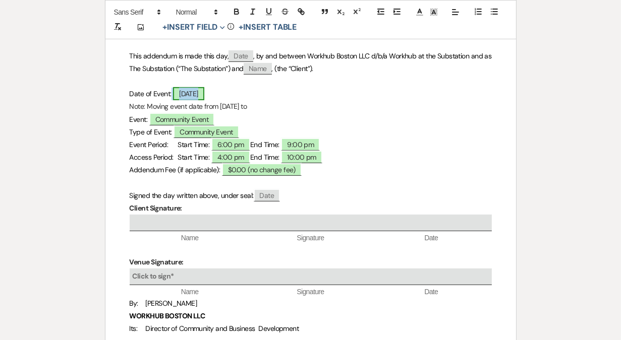
drag, startPoint x: 230, startPoint y: 92, endPoint x: 179, endPoint y: 92, distance: 50.9
click at [179, 92] on p "Date of Event: ﻿ [DATE] ﻿" at bounding box center [311, 94] width 362 height 13
drag, startPoint x: 127, startPoint y: 92, endPoint x: 242, endPoint y: 93, distance: 115.4
click at [242, 93] on div "﻿ ﻿ VENUE RENTAL AGREEMENT– ADDENDUM Change in Rental Time This addendum is for…" at bounding box center [310, 130] width 410 height 507
click at [270, 105] on p "Note: Moving event date from [DATE] to" at bounding box center [311, 106] width 362 height 13
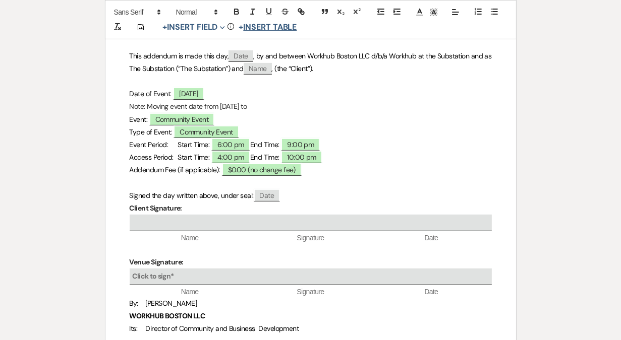
click at [272, 25] on button "+ Insert Table" at bounding box center [267, 27] width 65 height 12
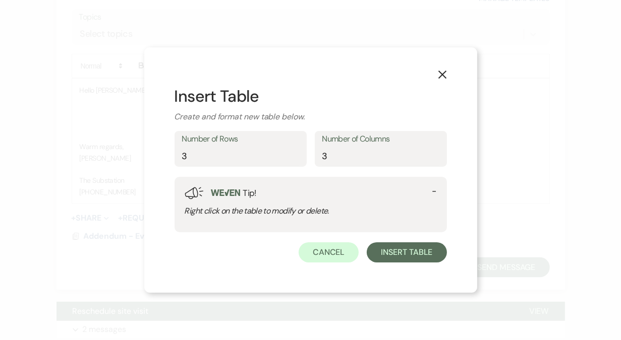
click at [444, 77] on use "button" at bounding box center [442, 75] width 8 height 8
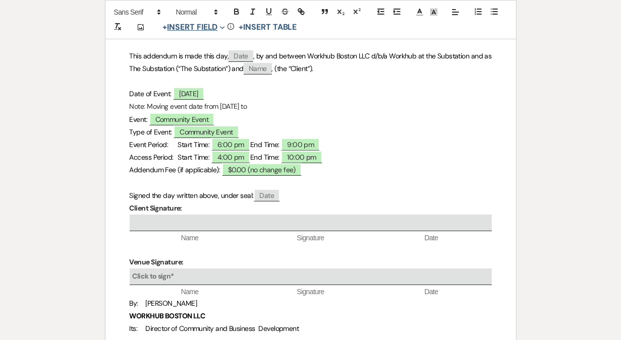
click at [203, 27] on button "+ Insert Field Expand" at bounding box center [194, 27] width 70 height 12
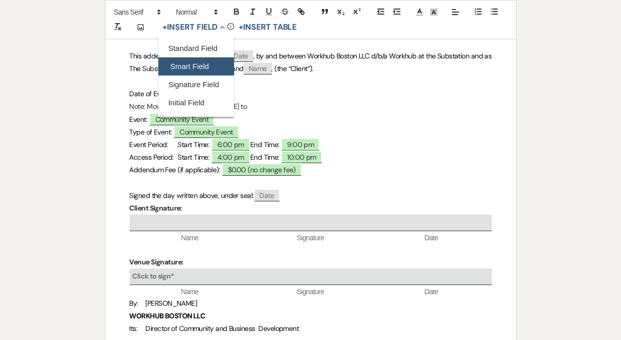
click at [206, 68] on button "Smart Field" at bounding box center [196, 66] width 76 height 18
select select "smartCustomField"
select select "owner"
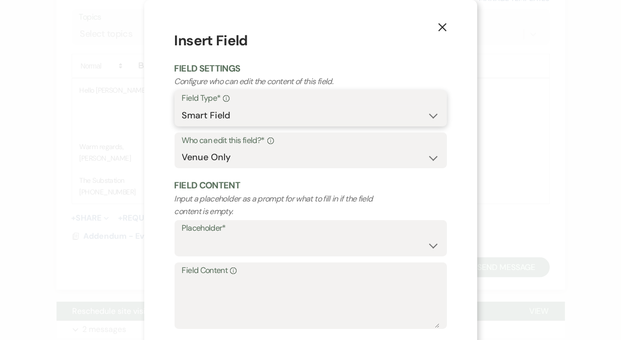
click at [276, 118] on select "Standard Field Smart Field Signature Field Initial Field" at bounding box center [310, 116] width 257 height 20
click at [182, 106] on select "Standard Field Smart Field Signature Field Initial Field" at bounding box center [310, 116] width 257 height 20
click at [263, 250] on select "{{Event Date}} {{Client Full Name(s)}} {{Client First Name(s)}} {{Venue Name}} …" at bounding box center [310, 246] width 257 height 20
select select "{{eventDate}}"
click at [182, 236] on select "{{Event Date}} {{Client Full Name(s)}} {{Client First Name(s)}} {{Venue Name}} …" at bounding box center [310, 246] width 257 height 20
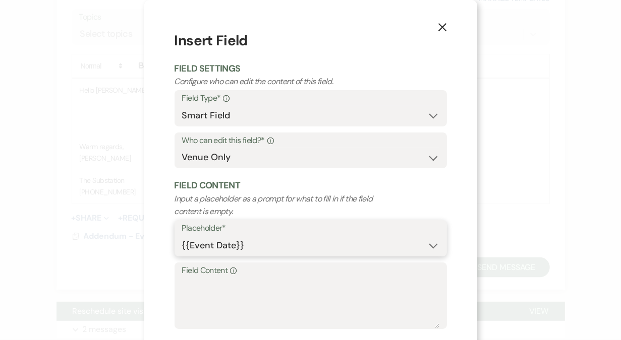
type textarea "[DATE]"
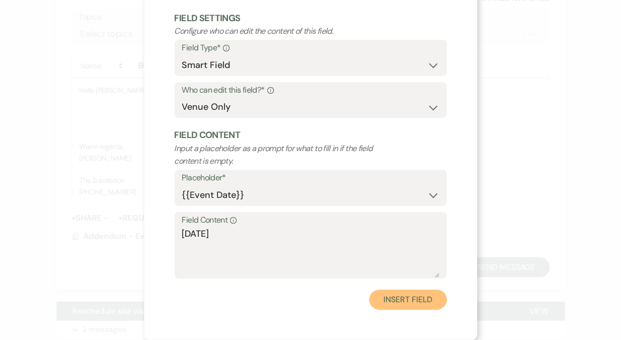
click at [421, 301] on button "Insert Field" at bounding box center [407, 300] width 77 height 20
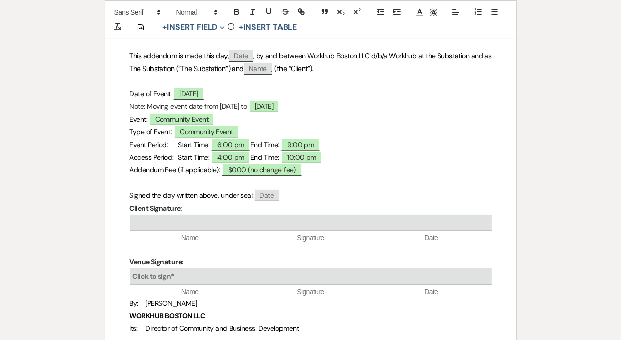
click at [130, 105] on p "Note: Moving event date from [DATE] to ﻿ [DATE] ﻿" at bounding box center [311, 106] width 362 height 13
click at [144, 105] on p "Note: Moving event date from [DATE] to ﻿ [DATE] ﻿" at bounding box center [311, 106] width 362 height 13
click at [332, 68] on p "This addendum is made this day, ﻿ Date ﻿ , by and between Workhub Boston LLC d/…" at bounding box center [311, 62] width 362 height 25
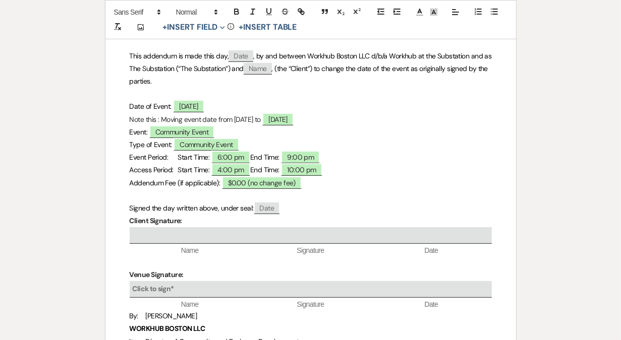
click at [423, 70] on span ", (the “Client”) to change the date of the event as originally signed by the pa…" at bounding box center [310, 75] width 360 height 22
click at [201, 29] on button "+ Insert Field Expand" at bounding box center [194, 27] width 70 height 12
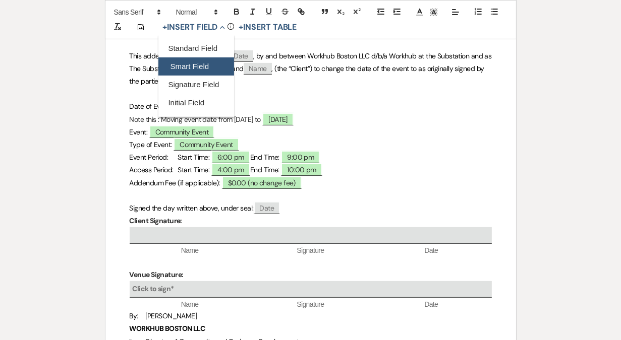
click at [204, 69] on button "Smart Field" at bounding box center [196, 66] width 76 height 18
select select "smartCustomField"
select select "owner"
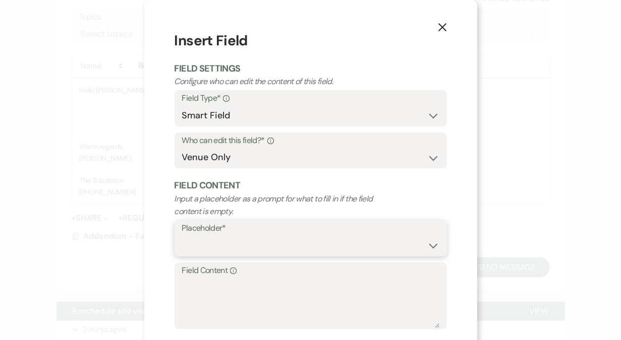
click at [226, 242] on select "{{Event Date}} {{Client Full Name(s)}} {{Client First Name(s)}} {{Venue Name}} …" at bounding box center [310, 246] width 257 height 20
select select "{{eventDate}}"
click at [182, 236] on select "{{Event Date}} {{Client Full Name(s)}} {{Client First Name(s)}} {{Venue Name}} …" at bounding box center [310, 246] width 257 height 20
type textarea "[DATE]"
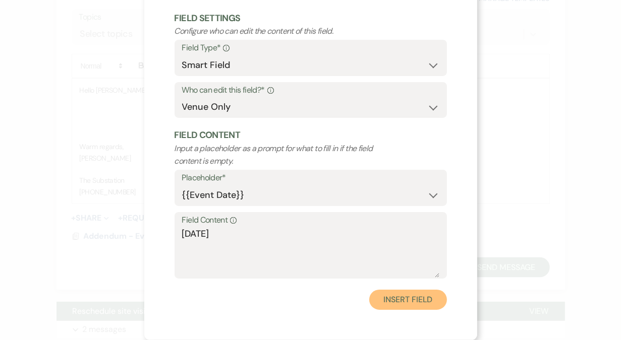
click at [417, 297] on button "Insert Field" at bounding box center [407, 300] width 77 height 20
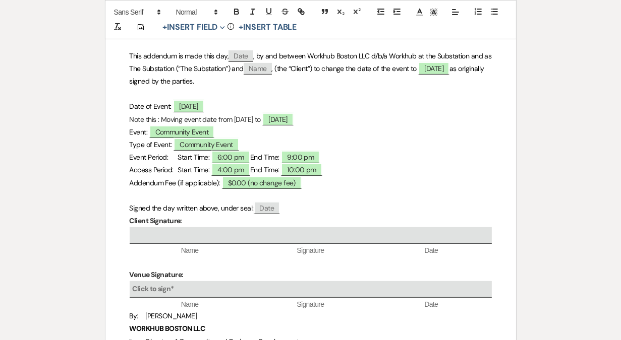
click at [348, 68] on span ", (the “Client”) to change the date of the event to ﻿ [DATE] ﻿ as originally si…" at bounding box center [308, 74] width 356 height 24
click at [421, 68] on span ", (the “Client”) to change the date of the event to ﻿ [DATE] ﻿ as originally si…" at bounding box center [308, 74] width 356 height 24
click at [256, 130] on p "Event: ﻿ Community Event ﻿" at bounding box center [311, 132] width 362 height 13
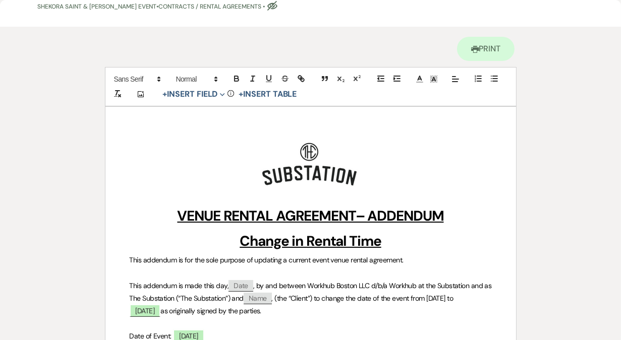
scroll to position [0, 0]
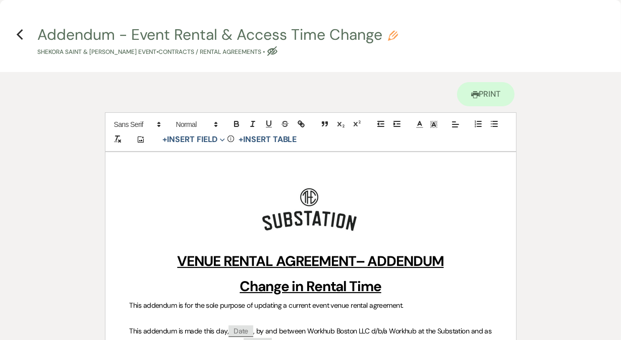
click at [24, 34] on h4 "Previous Addendum - Event Rental & Access Time Change Pencil Shekora Saint & [P…" at bounding box center [310, 40] width 621 height 33
click at [20, 34] on icon "Previous" at bounding box center [20, 35] width 8 height 12
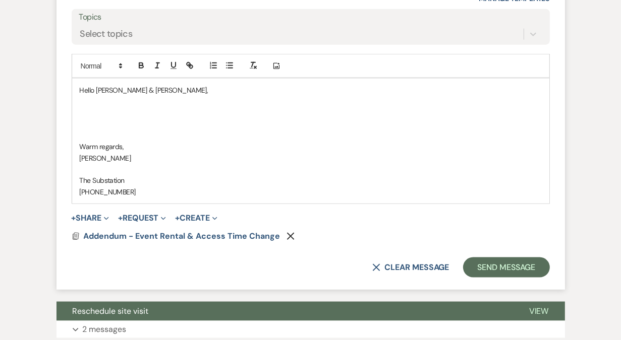
click at [145, 113] on p at bounding box center [311, 112] width 462 height 11
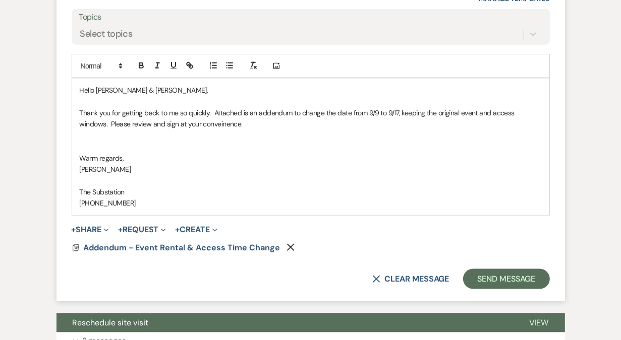
click at [221, 119] on p "Thank you for getting back to me so quickly. Attached is an addendum to change …" at bounding box center [311, 118] width 462 height 23
click at [273, 121] on p "Thank you for getting back to me so quickly. Attached is an addendum to change …" at bounding box center [311, 118] width 462 height 23
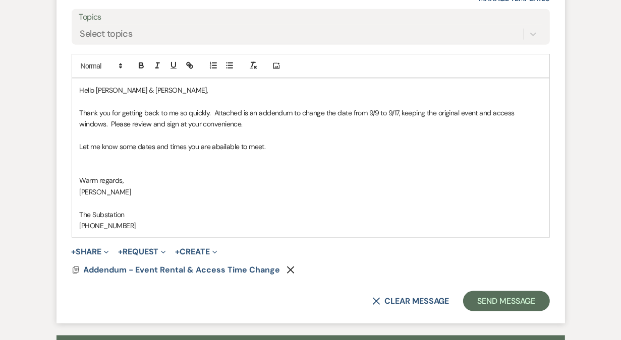
click at [224, 141] on p "Let me know some dates and times you are abailable to meet." at bounding box center [311, 146] width 462 height 11
click at [281, 144] on p "Let me know some dates and times you are available to meet." at bounding box center [311, 146] width 462 height 11
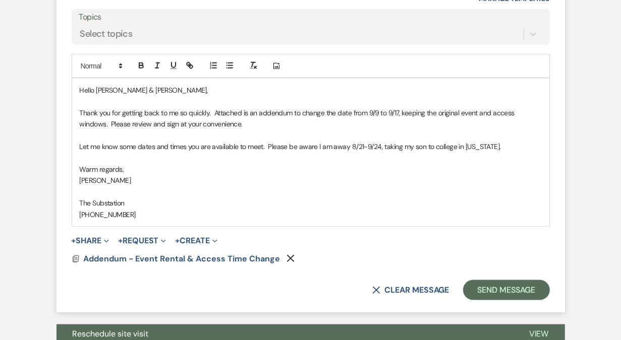
click at [368, 111] on p "Thank you for getting back to me so quickly. Attached is an addendum to change …" at bounding box center [311, 118] width 462 height 23
click at [300, 144] on p "Let me know some dates and times you are available to meet. Please be aware I a…" at bounding box center [311, 146] width 462 height 11
click at [483, 145] on p "Let me know some dates and times you are available to meet. Please be aware I a…" at bounding box center [311, 146] width 462 height 11
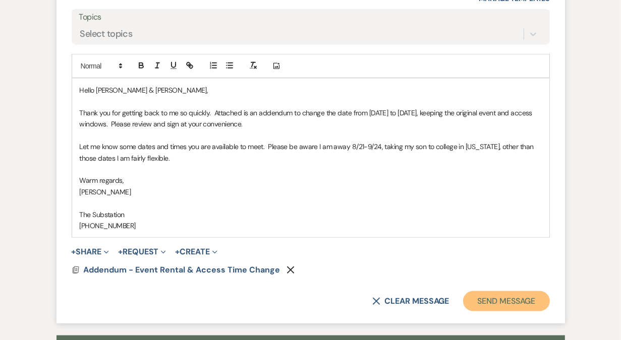
click at [506, 301] on button "Send Message" at bounding box center [506, 301] width 86 height 20
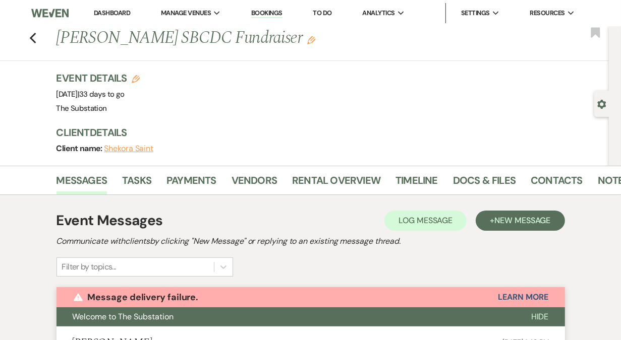
click at [120, 8] on li "Dashboard" at bounding box center [112, 13] width 46 height 20
click at [120, 16] on link "Dashboard" at bounding box center [112, 13] width 36 height 9
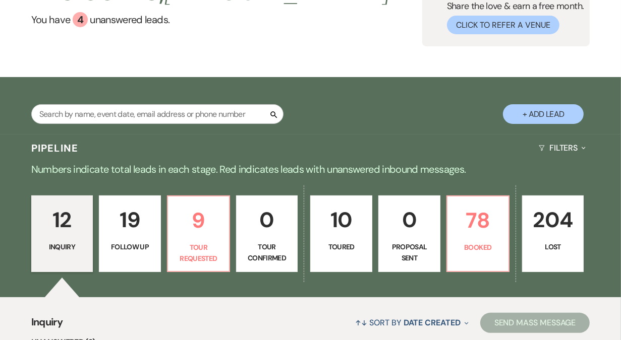
scroll to position [135, 0]
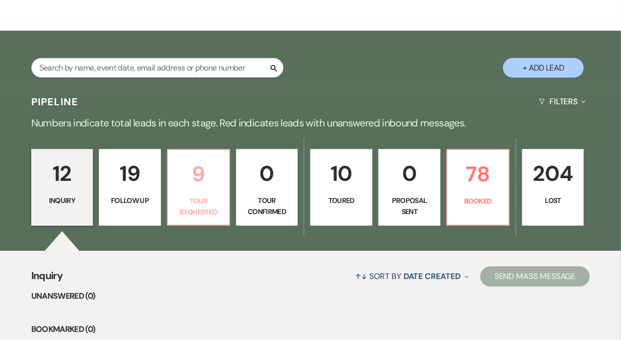
click at [196, 192] on link "9 Tour Requested" at bounding box center [198, 187] width 63 height 77
select select "2"
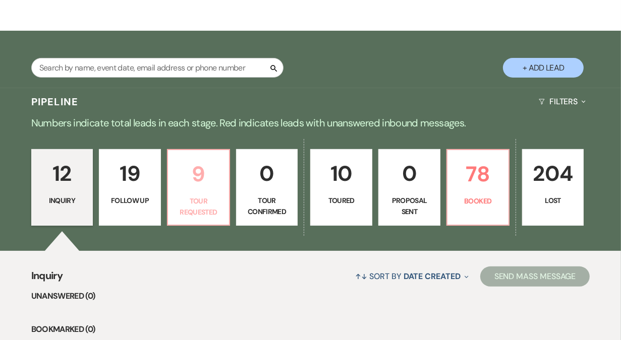
select select "2"
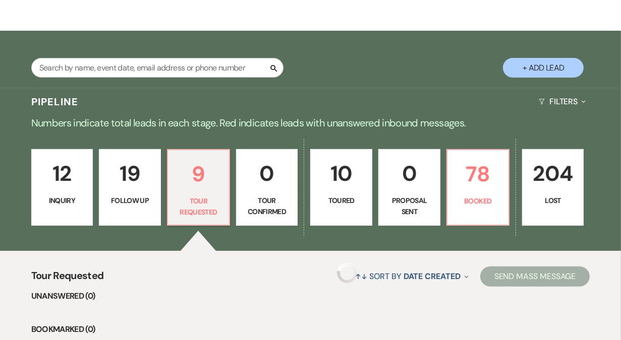
select select "2"
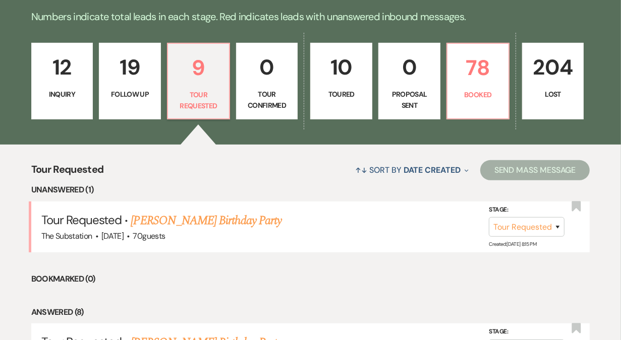
scroll to position [243, 0]
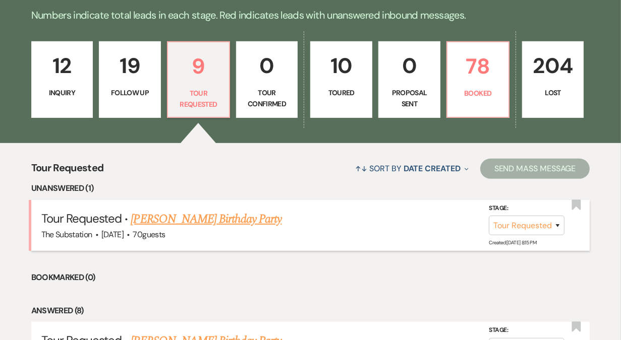
click at [197, 218] on link "[PERSON_NAME] Birthday Party" at bounding box center [206, 219] width 151 height 18
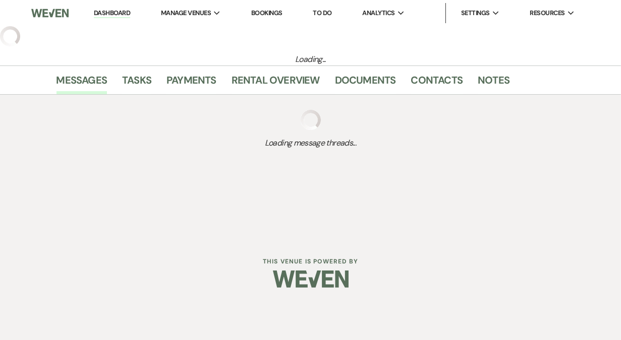
select select "2"
select select "5"
select select "4"
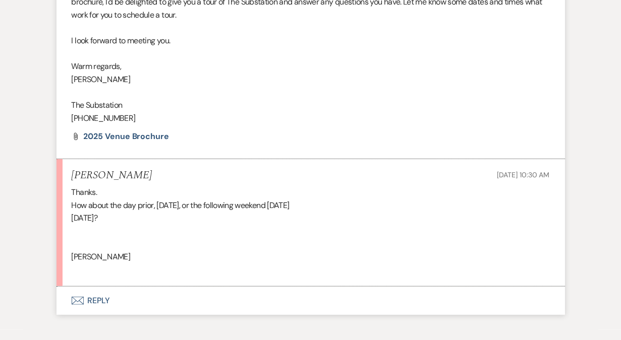
scroll to position [704, 0]
click at [97, 300] on button "Envelope Reply" at bounding box center [310, 300] width 508 height 28
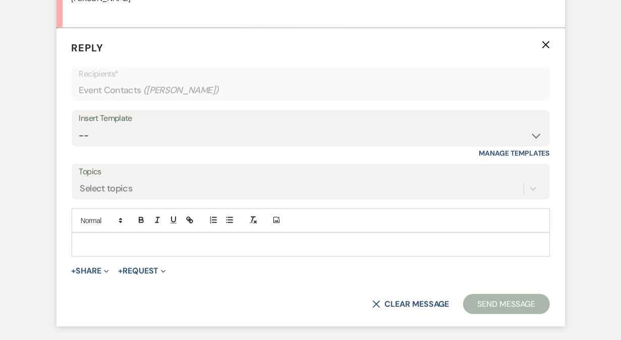
scroll to position [991, 0]
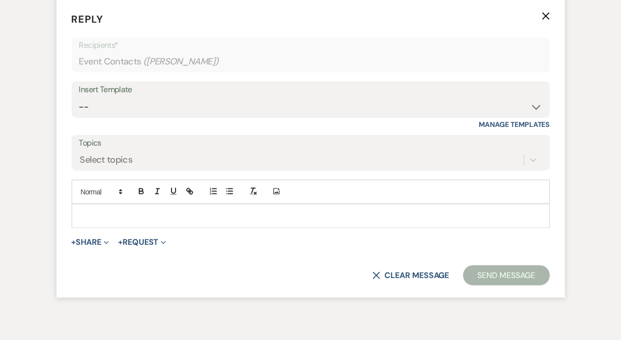
click at [115, 205] on div at bounding box center [310, 216] width 477 height 23
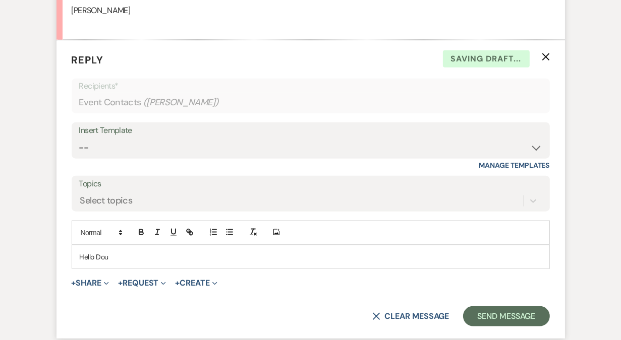
scroll to position [942, 0]
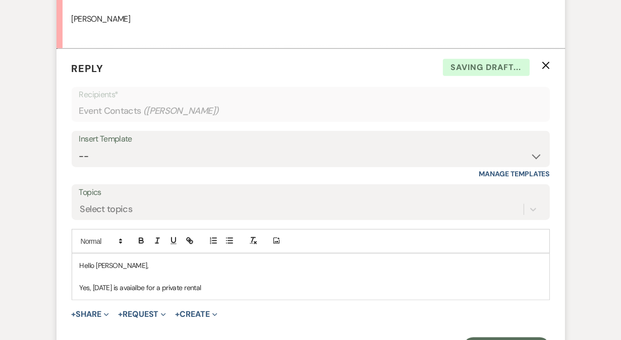
click at [178, 285] on p "Yes, [DATE] is avaialbe for a private rental" at bounding box center [311, 287] width 462 height 11
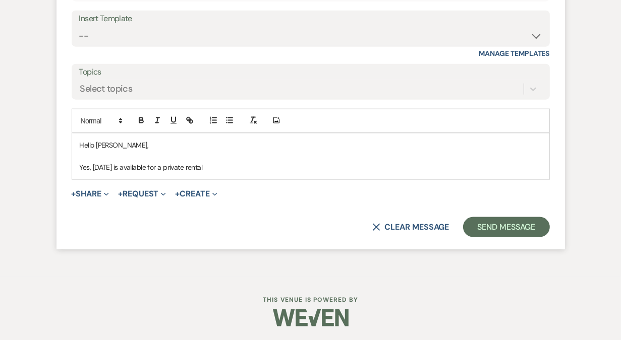
click at [273, 160] on p at bounding box center [311, 156] width 462 height 11
click at [269, 167] on p "Yes, [DATE] is available for a private rental" at bounding box center [311, 167] width 462 height 11
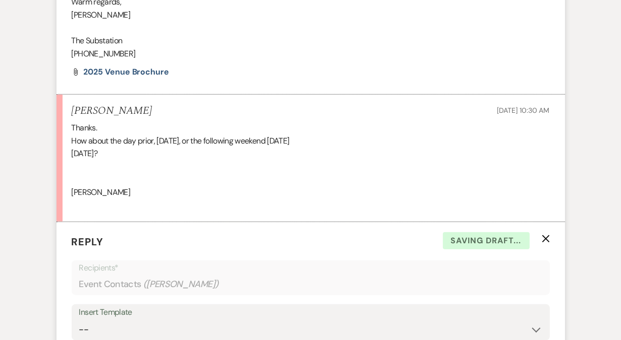
scroll to position [627, 0]
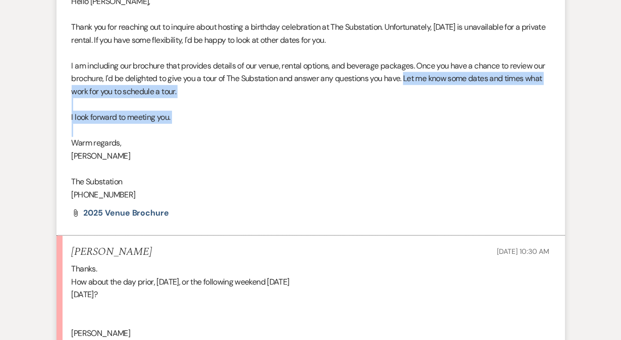
drag, startPoint x: 421, startPoint y: 81, endPoint x: 420, endPoint y: 129, distance: 47.9
click at [420, 129] on div "Hello [PERSON_NAME], Thank you for reaching out to inquire about hosting a birt…" at bounding box center [311, 98] width 478 height 207
copy div "Let me know some dates and times what work for you to schedule a tour. I look f…"
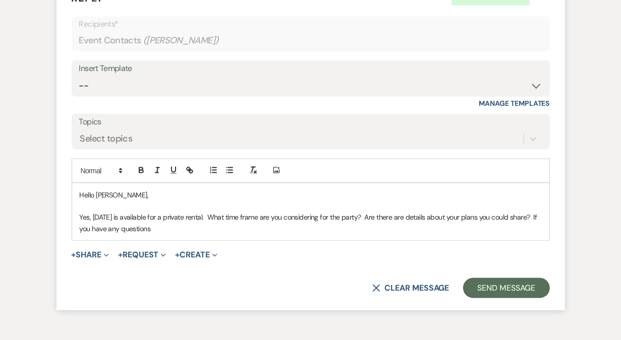
scroll to position [1013, 0]
click at [247, 230] on p "Yes, [DATE] is available for a private rental. What time frame are you consider…" at bounding box center [311, 222] width 462 height 23
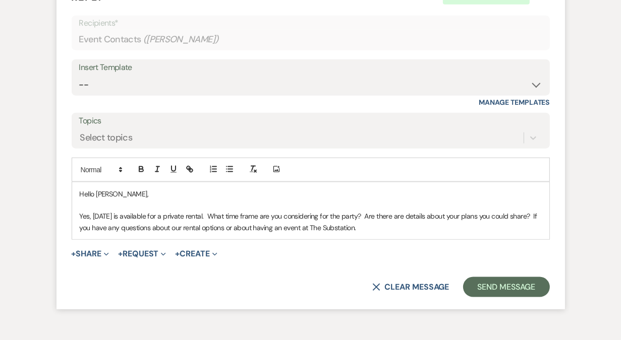
click at [122, 226] on p "Yes, [DATE] is available for a private rental. What time frame are you consider…" at bounding box center [311, 222] width 462 height 23
click at [234, 227] on p "Yes, [DATE] is available for a private rental. What time frame are you consider…" at bounding box center [311, 222] width 462 height 23
click at [285, 227] on p "Yes, [DATE] is available for a private rental. What time frame are you consider…" at bounding box center [311, 222] width 462 height 23
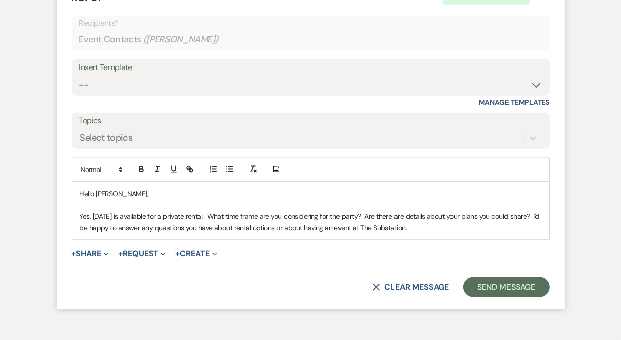
click at [477, 229] on p "Yes, [DATE] is available for a private rental. What time frame are you consider…" at bounding box center [311, 222] width 462 height 23
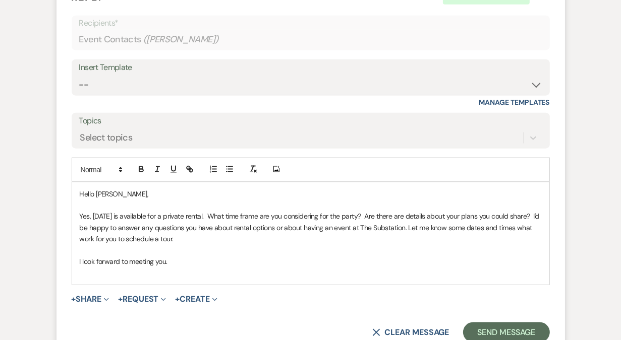
scroll to position [1082, 0]
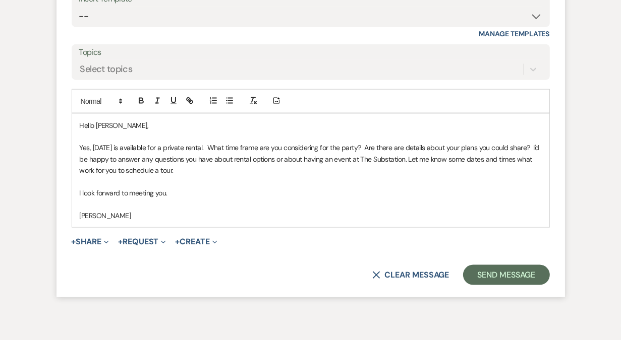
click at [139, 207] on p at bounding box center [311, 204] width 462 height 11
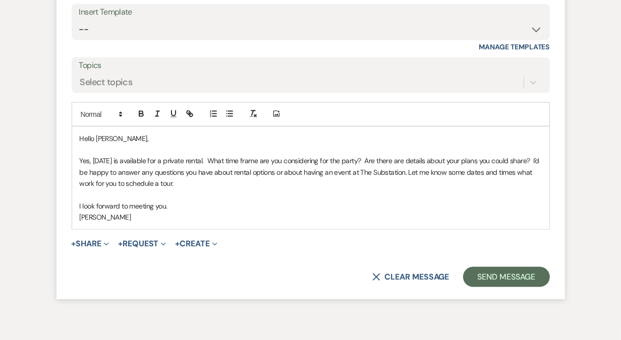
scroll to position [1119, 0]
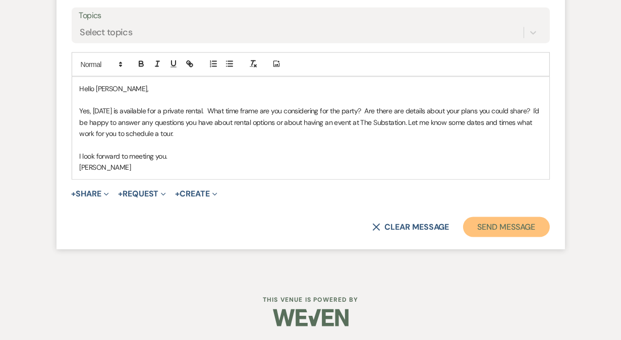
click at [505, 229] on button "Send Message" at bounding box center [506, 227] width 86 height 20
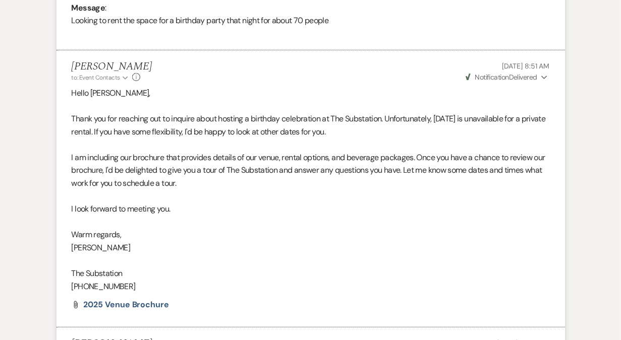
scroll to position [0, 0]
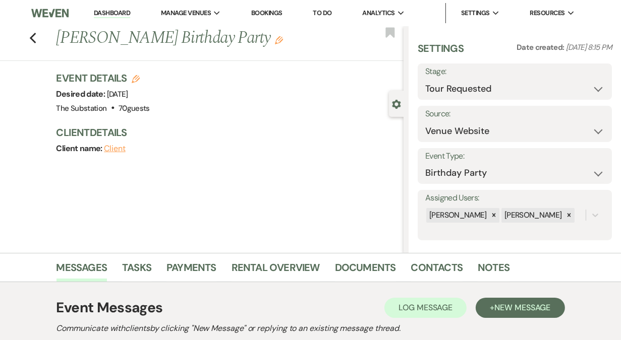
click at [119, 13] on link "Dashboard" at bounding box center [112, 14] width 36 height 10
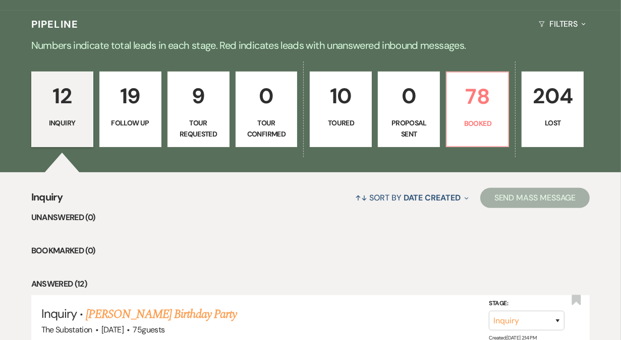
scroll to position [243, 0]
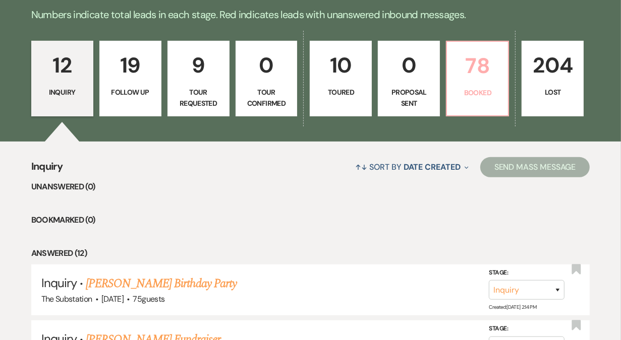
click at [470, 79] on p "78" at bounding box center [477, 66] width 49 height 34
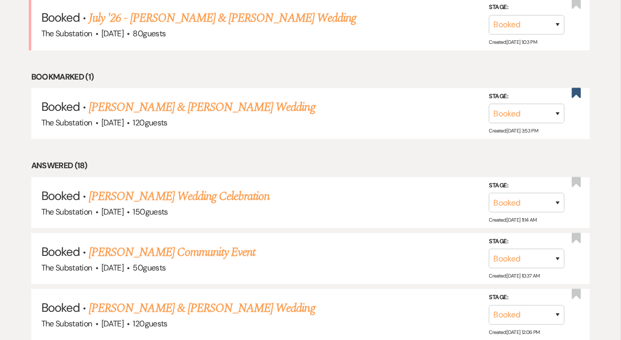
scroll to position [557, 0]
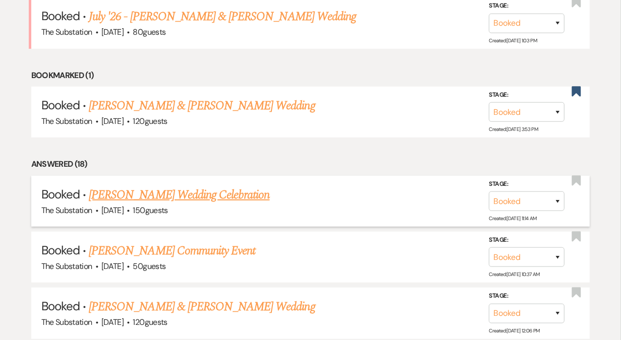
click at [210, 194] on link "[PERSON_NAME] Wedding Celebration" at bounding box center [179, 195] width 180 height 18
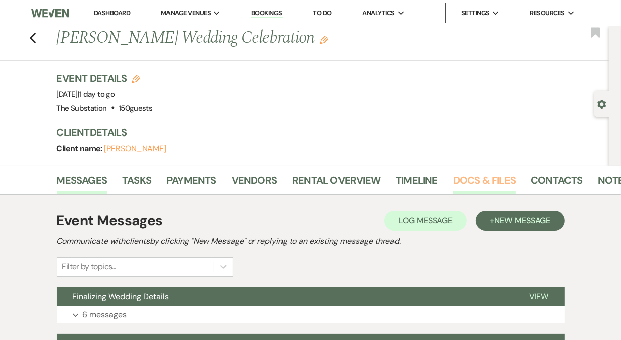
click at [477, 175] on link "Docs & Files" at bounding box center [484, 183] width 63 height 22
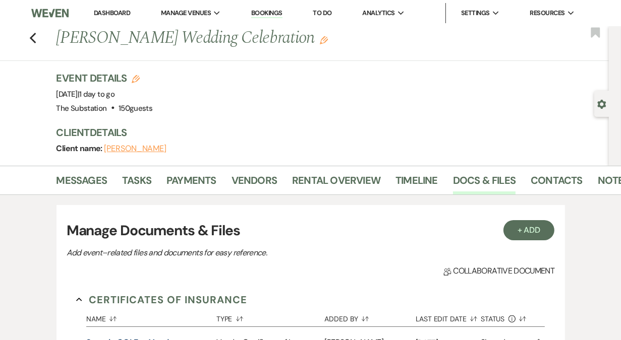
click at [119, 11] on link "Dashboard" at bounding box center [112, 13] width 36 height 9
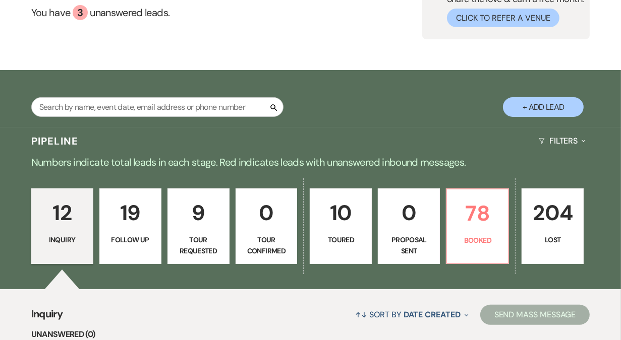
scroll to position [97, 0]
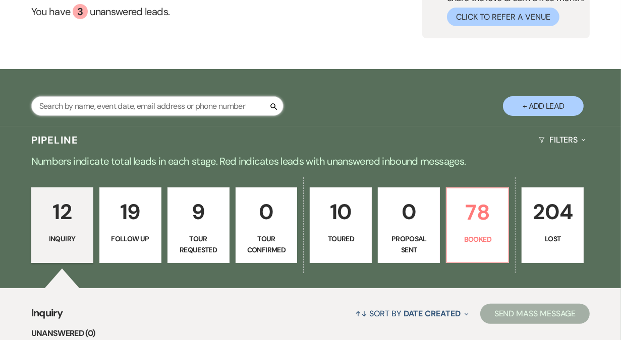
click at [209, 100] on input "text" at bounding box center [157, 106] width 252 height 20
type input "[PERSON_NAME]"
select select "5"
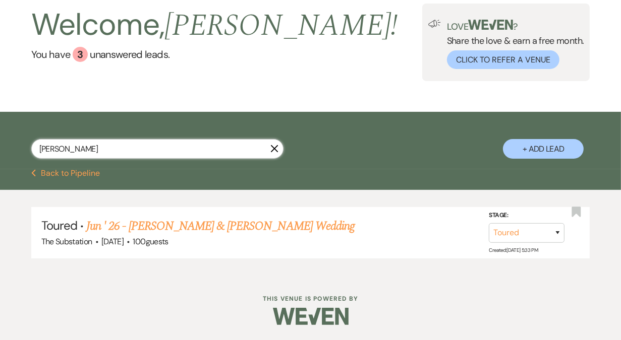
scroll to position [53, 0]
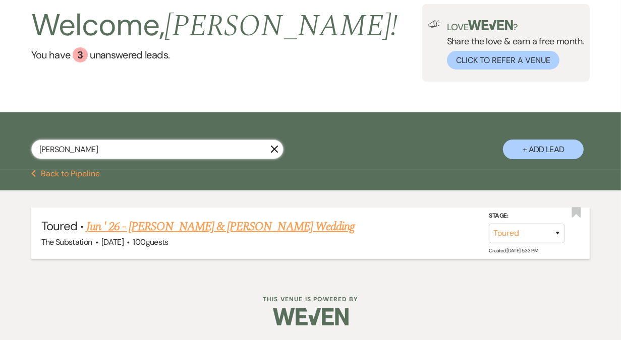
type input "[PERSON_NAME]"
click at [272, 230] on link "Jun ' 26 - [PERSON_NAME] & [PERSON_NAME] Wedding" at bounding box center [220, 227] width 268 height 18
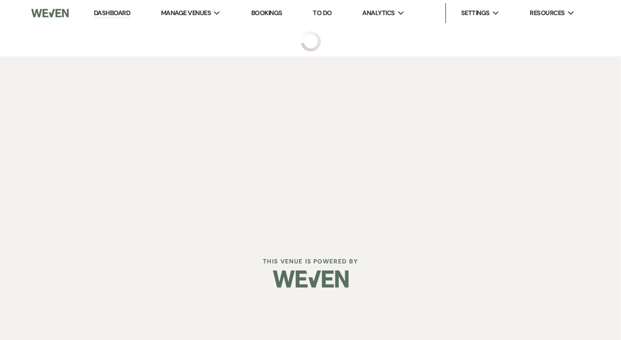
select select "5"
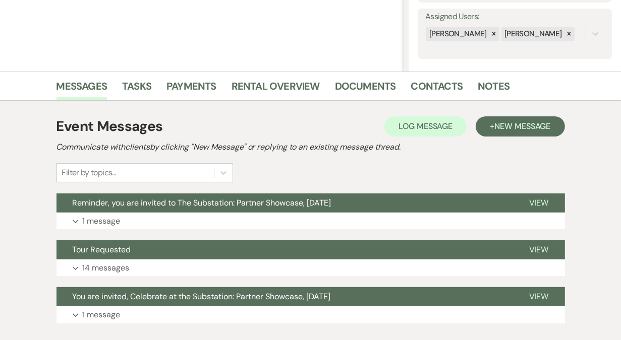
scroll to position [182, 0]
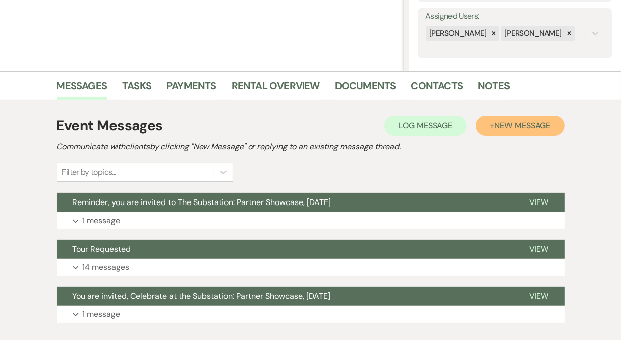
click at [519, 126] on span "New Message" at bounding box center [522, 125] width 56 height 11
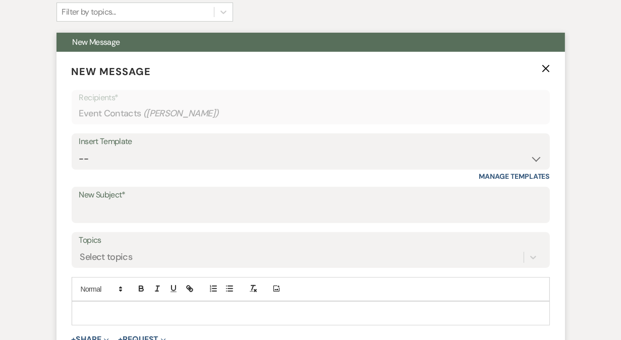
scroll to position [344, 0]
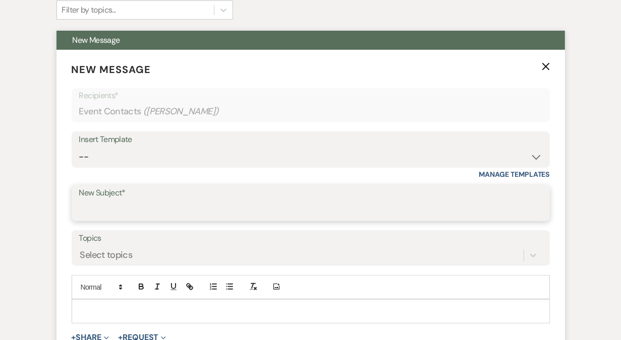
click at [177, 214] on input "New Subject*" at bounding box center [310, 211] width 463 height 20
type input "Thank you for coming!"
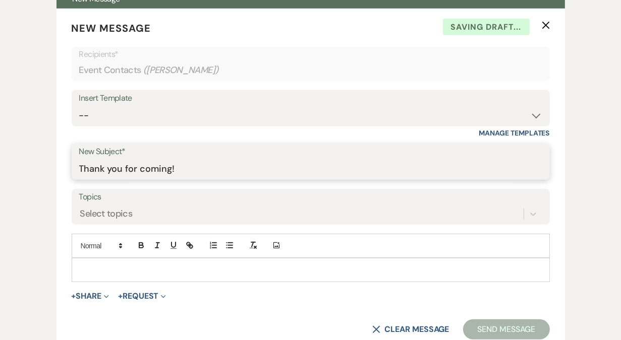
drag, startPoint x: 190, startPoint y: 172, endPoint x: 54, endPoint y: 171, distance: 135.1
click at [54, 171] on div "Event Messages Log Log Message + New Message Communicate with clients by clicki…" at bounding box center [310, 203] width 575 height 613
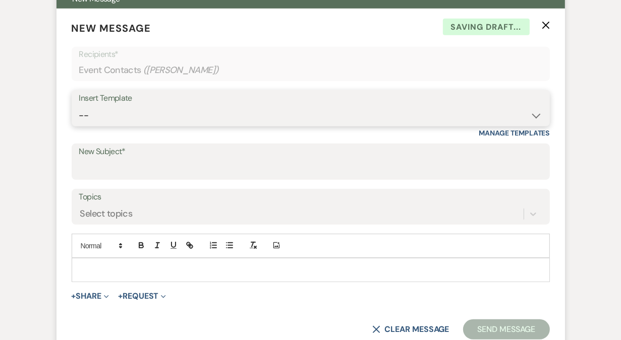
click at [134, 113] on select "-- Weven Planning Portal Introduction (Booked Events) Follow Up Contract (Pre-B…" at bounding box center [310, 116] width 463 height 20
select select "4505"
click at [79, 106] on select "-- Weven Planning Portal Introduction (Booked Events) Follow Up Contract (Pre-B…" at bounding box center [310, 116] width 463 height 20
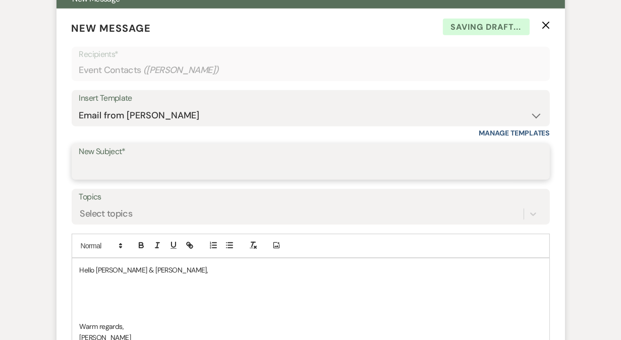
click at [144, 169] on input "New Subject*" at bounding box center [310, 169] width 463 height 20
paste input "Thank you for coming!"
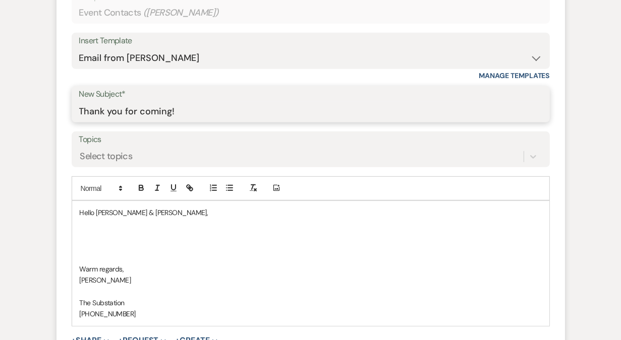
scroll to position [444, 0]
type input "Thank you for coming!"
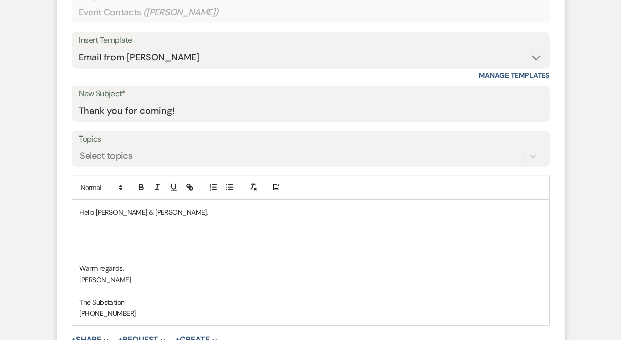
click at [109, 226] on p at bounding box center [311, 223] width 462 height 11
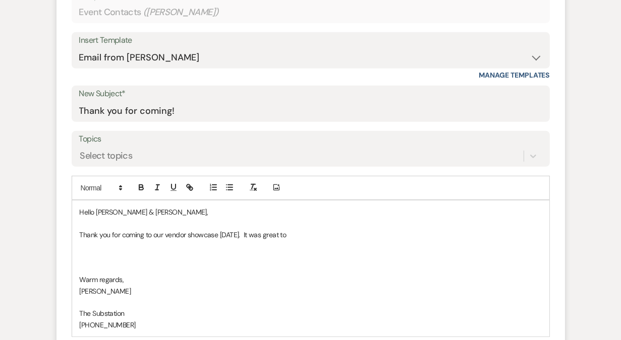
click at [198, 254] on p at bounding box center [311, 257] width 462 height 11
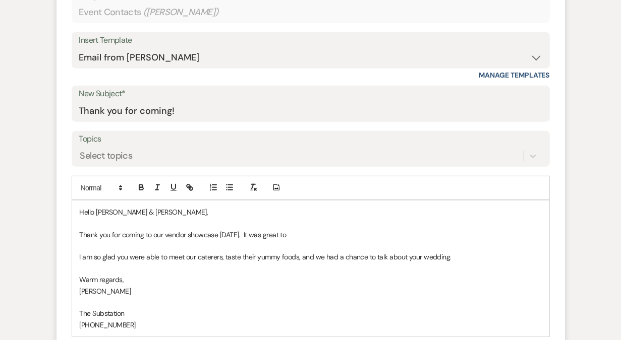
click at [317, 234] on p "Thank you for coming to our vendor showcase [DATE]. It was great to" at bounding box center [311, 234] width 462 height 11
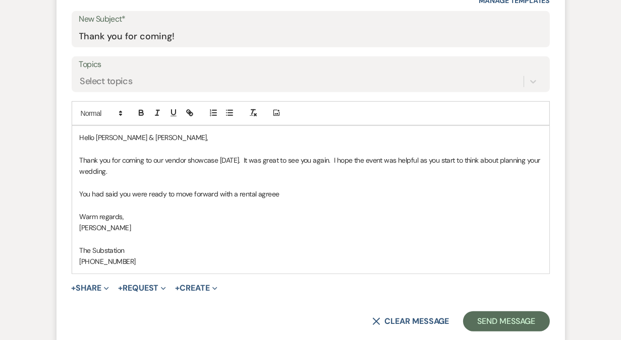
scroll to position [520, 0]
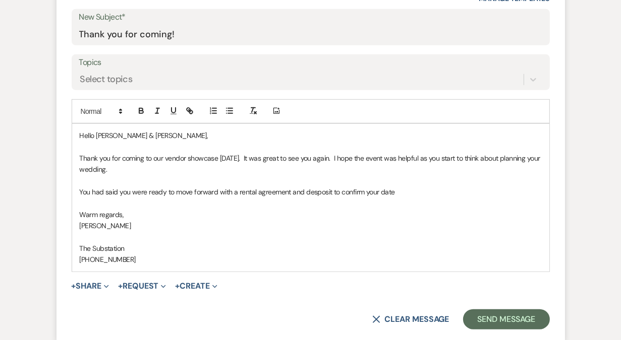
click at [321, 187] on p "You had said you were ready to move forward with a rental agreement and desposi…" at bounding box center [311, 192] width 462 height 11
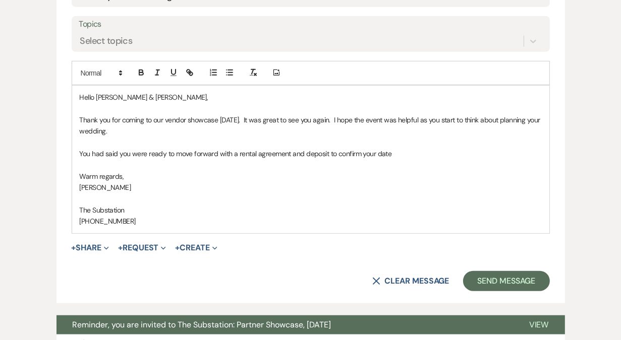
scroll to position [537, 0]
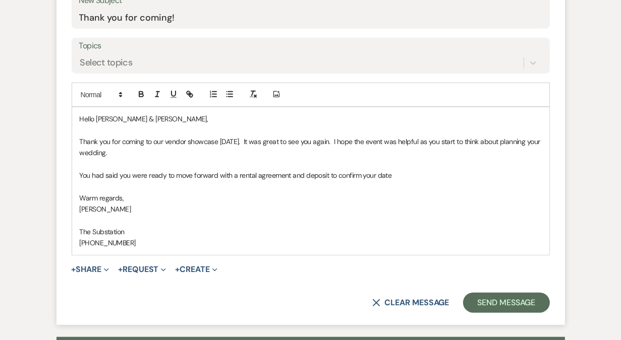
click at [403, 174] on p "You had said you were ready to move forward with a rental agreement and deposit…" at bounding box center [311, 175] width 462 height 11
click at [343, 141] on p "Thank you for coming to our vendor showcase [DATE]. It was great to see you aga…" at bounding box center [311, 147] width 462 height 23
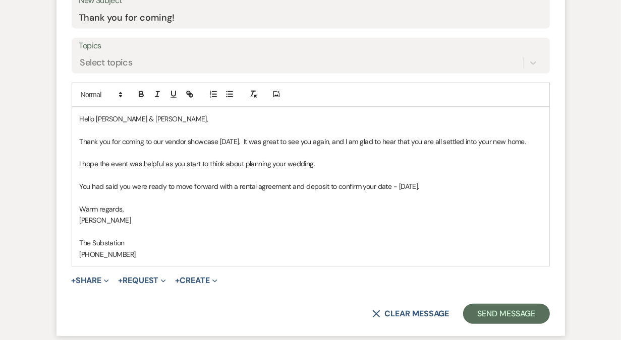
click at [100, 163] on p "I hope the event was helpful as you start to think about planning your wedding." at bounding box center [311, 163] width 462 height 11
click at [185, 163] on p "I hope you enjoyed the showcase and got to meet our partner vendors and definth…" at bounding box center [311, 163] width 462 height 11
click at [171, 164] on p "I hope you enjoyed the showcase, got to meet our partner vendors and definthe e…" at bounding box center [311, 163] width 462 height 11
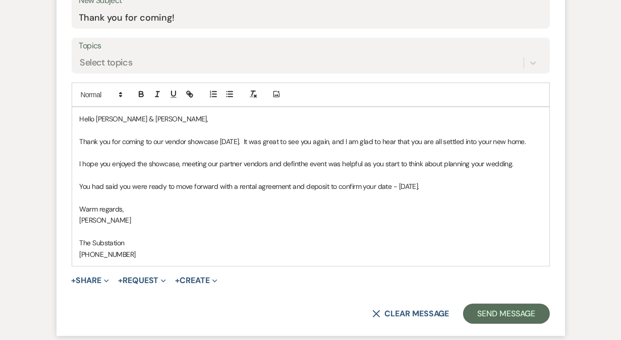
click at [268, 164] on p "I hope you enjoyed the showcase, meeting our partner vendors and definthe event…" at bounding box center [311, 163] width 462 height 11
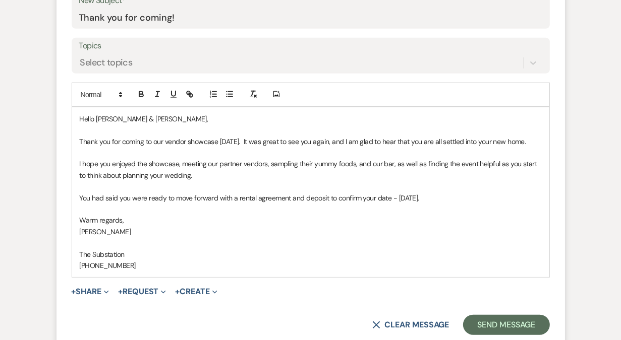
click at [375, 166] on p "I hope you enjoyed the showcase, meeting our partner vendors, sampling their yu…" at bounding box center [311, 169] width 462 height 23
click at [366, 166] on p "I hope you enjoyed the showcase, meeting our partner vendors, sampling their yu…" at bounding box center [311, 169] width 462 height 23
click at [262, 174] on p "I hope you enjoyed the showcase, meeting our partner vendors, sampling their yu…" at bounding box center [311, 169] width 462 height 23
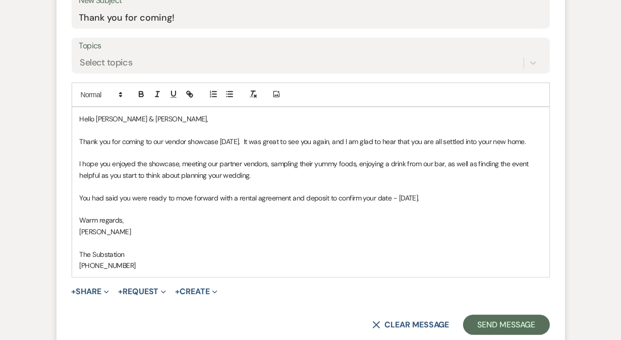
click at [79, 197] on div "Hello [PERSON_NAME] & [PERSON_NAME], Thank you for coming to our vendor showcas…" at bounding box center [310, 192] width 477 height 170
drag, startPoint x: 95, startPoint y: 196, endPoint x: 144, endPoint y: 196, distance: 48.9
click at [144, 196] on p "You had said you were ready to move forward with a rental agreement and deposit…" at bounding box center [311, 198] width 462 height 11
click at [473, 198] on p "You mentioned you are ready to move forward with a rental agreement and deposit…" at bounding box center [311, 198] width 462 height 11
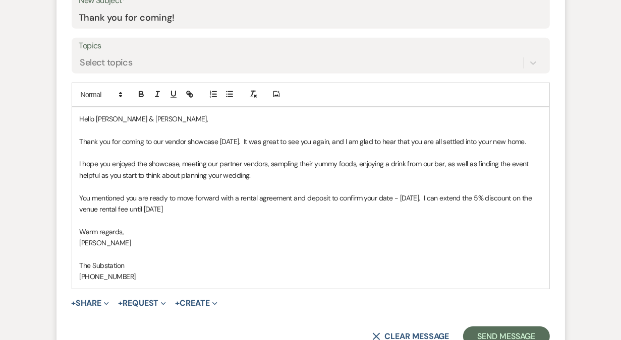
click at [468, 197] on p "You mentioned you are ready to move forward with a rental agreement and deposit…" at bounding box center [311, 204] width 462 height 23
drag, startPoint x: 467, startPoint y: 196, endPoint x: 521, endPoint y: 181, distance: 56.0
click at [522, 193] on p "You mentioned you are ready to move forward with a rental agreement and deposit…" at bounding box center [311, 204] width 462 height 23
drag, startPoint x: 157, startPoint y: 209, endPoint x: 110, endPoint y: 209, distance: 47.4
click at [110, 209] on p "You mentioned you are ready to move forward with a rental agreement and deposit…" at bounding box center [311, 204] width 462 height 23
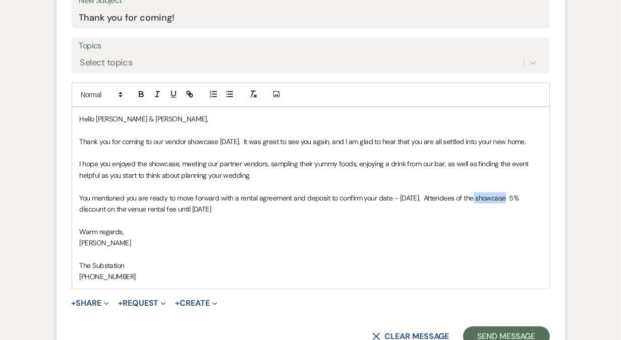
drag, startPoint x: 471, startPoint y: 197, endPoint x: 499, endPoint y: 193, distance: 28.5
click at [500, 194] on p "You mentioned you are ready to move forward with a rental agreement and deposit…" at bounding box center [311, 204] width 462 height 23
click at [470, 194] on p "You mentioned you are ready to move forward with a rental agreement and deposit…" at bounding box center [311, 204] width 462 height 23
drag, startPoint x: 468, startPoint y: 196, endPoint x: 468, endPoint y: 204, distance: 7.6
click at [468, 204] on p "You mentioned you are ready to move forward with a rental agreement and deposit…" at bounding box center [311, 204] width 462 height 23
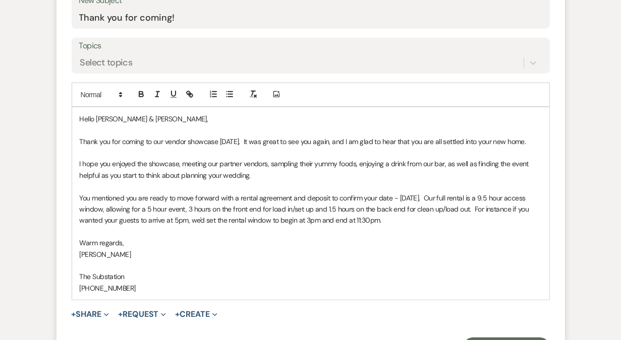
click at [421, 219] on p "You mentioned you are ready to move forward with a rental agreement and deposit…" at bounding box center [311, 210] width 462 height 34
click at [517, 221] on p "You mentioned you are ready to move forward with a rental agreement and deposit…" at bounding box center [311, 210] width 462 height 34
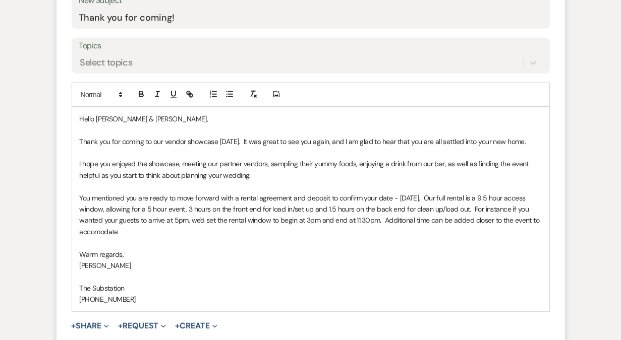
click at [151, 230] on p "You mentioned you are ready to move forward with a rental agreement and deposit…" at bounding box center [311, 215] width 462 height 45
click at [147, 232] on p "You mentioned you are ready to move forward with a rental agreement and deposit…" at bounding box center [311, 215] width 462 height 45
click at [224, 232] on p "You mentioned you are ready to move forward with a rental agreement and deposit…" at bounding box center [311, 215] width 462 height 45
click at [278, 232] on p "You mentioned you are ready to move forward with a rental agreement and deposit…" at bounding box center [311, 215] width 462 height 45
click at [271, 227] on p "You mentioned you are ready to move forward with a rental agreement and deposit…" at bounding box center [311, 215] width 462 height 45
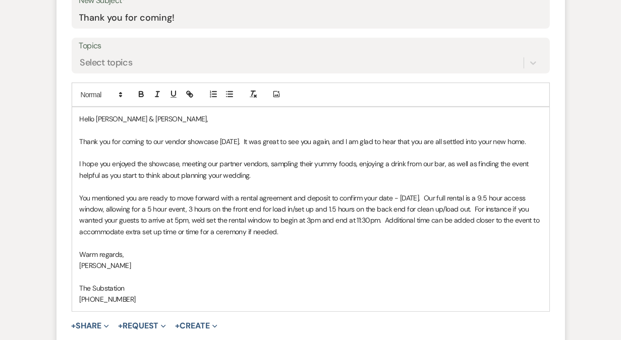
click at [330, 233] on p "You mentioned you are ready to move forward with a rental agreement and deposit…" at bounding box center [311, 215] width 462 height 45
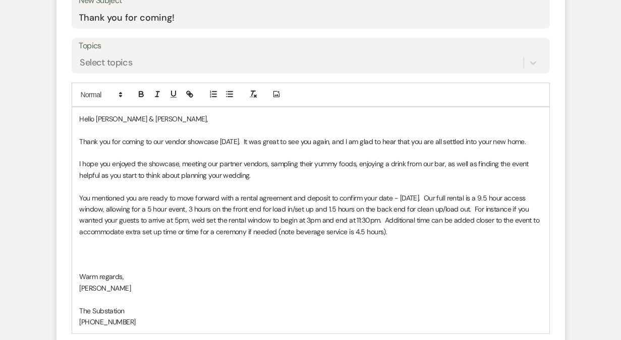
click at [268, 173] on p "I hope you enjoyed the showcase, meeting our partner vendors, sampling their yu…" at bounding box center [311, 169] width 462 height 23
click at [534, 140] on p "Thank you for coming to our vendor showcase [DATE]. It was great to see you aga…" at bounding box center [311, 141] width 462 height 11
click at [340, 142] on p "Thank you for coming to our vendor showcase [DATE]. It was great to see you aga…" at bounding box center [311, 141] width 462 height 11
click at [255, 141] on p "Thank you for coming to our vendor showcase [DATE]. It was great to see you aga…" at bounding box center [311, 141] width 462 height 11
click at [341, 140] on p "Thank you for coming to our vendor showcase [DATE], it was great to see you aga…" at bounding box center [311, 141] width 462 height 11
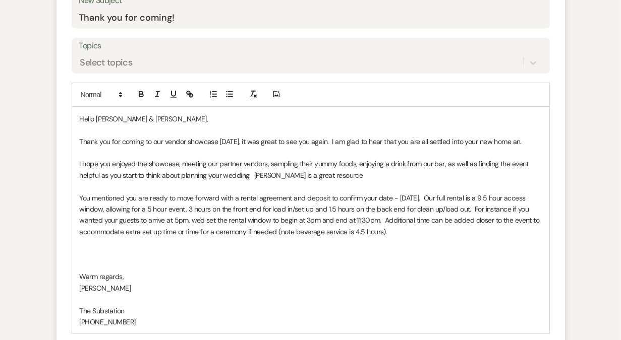
click at [532, 143] on p "Thank you for coming to our vendor showcase [DATE], it was great to see you aga…" at bounding box center [311, 141] width 462 height 11
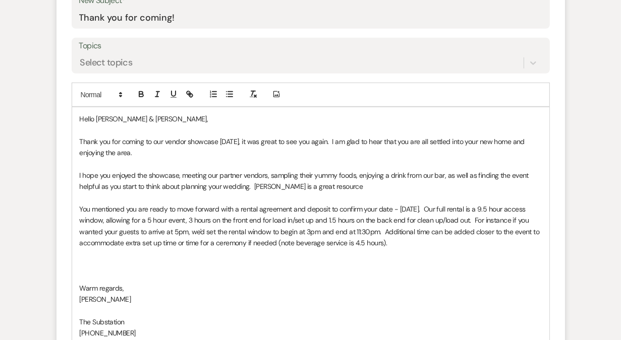
click at [340, 188] on p "I hope you enjoyed the showcase, meeting our partner vendors, sampling their yu…" at bounding box center [311, 181] width 462 height 23
drag, startPoint x: 254, startPoint y: 187, endPoint x: 353, endPoint y: 190, distance: 99.4
click at [353, 190] on p "I hope you enjoyed the showcase, meeting our partner vendors, sampling their yu…" at bounding box center [311, 181] width 462 height 23
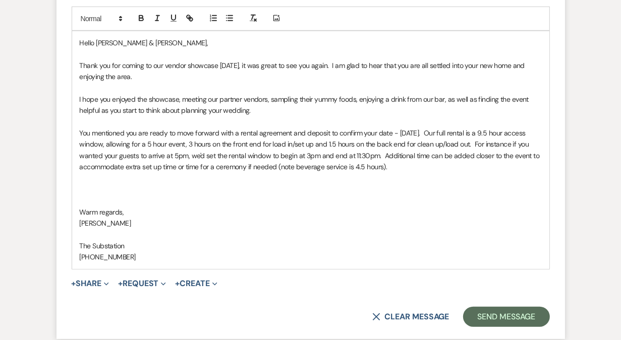
scroll to position [614, 0]
click at [473, 133] on p "You mentioned you are ready to move forward with a rental agreement and deposit…" at bounding box center [311, 149] width 462 height 45
drag, startPoint x: 469, startPoint y: 132, endPoint x: 492, endPoint y: 131, distance: 22.7
click at [492, 131] on p "You mentioned you are ready to move forward with a rental agreement and deposit…" at bounding box center [311, 149] width 462 height 45
click at [487, 131] on p "You mentioned you are ready to move forward with a rental agreement and deposit…" at bounding box center [311, 149] width 462 height 45
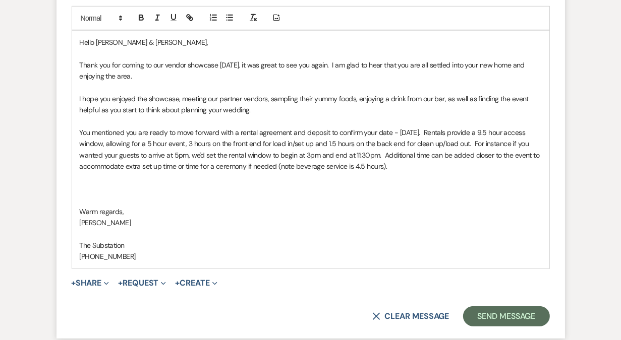
click at [293, 154] on p "You mentioned you are ready to move forward with a rental agreement and deposit…" at bounding box center [311, 149] width 462 height 45
click at [138, 165] on p "You mentioned you are ready to move forward with a rental agreement and deposit…" at bounding box center [311, 149] width 462 height 45
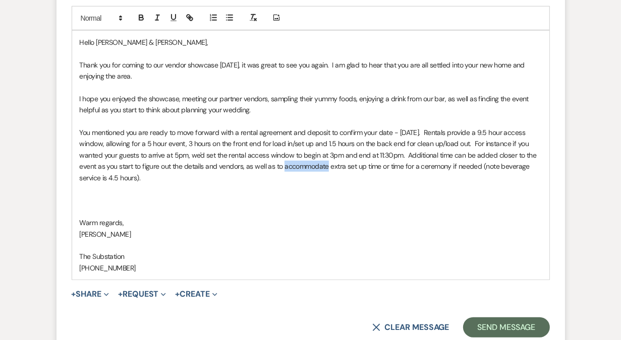
drag, startPoint x: 313, startPoint y: 167, endPoint x: 283, endPoint y: 167, distance: 29.7
click at [283, 167] on p "You mentioned you are ready to move forward with a rental agreement and deposit…" at bounding box center [311, 155] width 462 height 56
click at [407, 166] on p "You mentioned you are ready to move forward with a rental agreement and deposit…" at bounding box center [311, 155] width 462 height 56
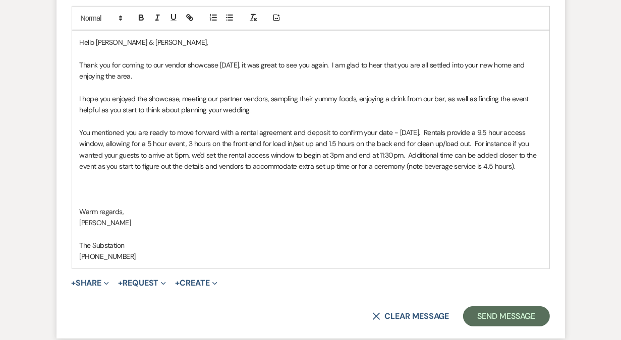
click at [121, 172] on p "You mentioned you are ready to move forward with a rental agreement and deposit…" at bounding box center [311, 149] width 462 height 45
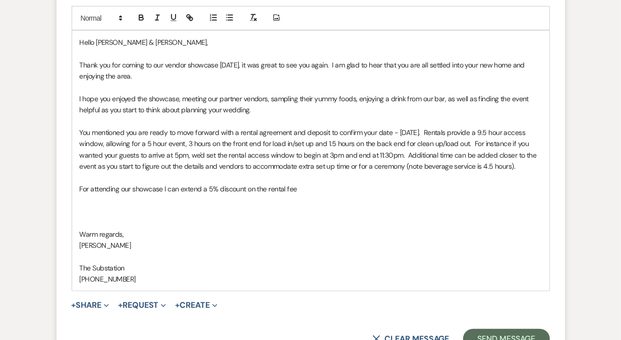
click at [171, 195] on p "For attending our showcase I can extend a 5% discount on the rental fee" at bounding box center [311, 188] width 462 height 11
click at [339, 195] on p "For attending our showcase we are extending our 5% discount on the rental fee" at bounding box center [311, 188] width 462 height 11
click at [75, 197] on div "Hello [PERSON_NAME] & [PERSON_NAME], Thank you for coming to our vendor showcas…" at bounding box center [310, 161] width 477 height 261
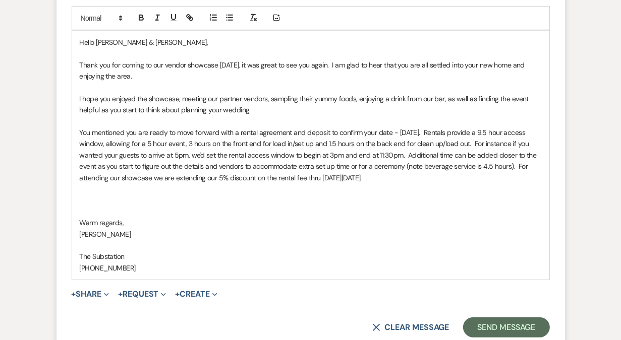
click at [435, 177] on p "You mentioned you are ready to move forward with a rental agreement and deposit…" at bounding box center [311, 155] width 462 height 56
click at [256, 210] on p at bounding box center [311, 211] width 462 height 11
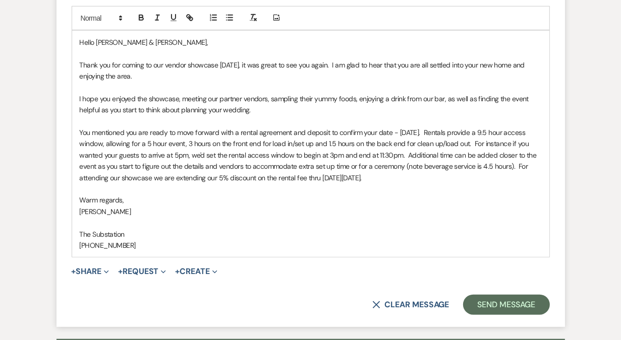
click at [127, 99] on p "I hope you enjoyed the showcase, meeting our partner vendors, sampling their yu…" at bounding box center [311, 104] width 462 height 23
click at [173, 97] on p "I hope you found the showcase, meeting our partner vendors, sampling their yumm…" at bounding box center [311, 104] width 462 height 23
click at [433, 97] on p "I hope you found the showcase to be helpful as you start to plan your wedding. …" at bounding box center [311, 104] width 462 height 23
click at [492, 97] on p "I hope you found the showcase to be helpful as you start to plan your wedding. …" at bounding box center [311, 104] width 462 height 23
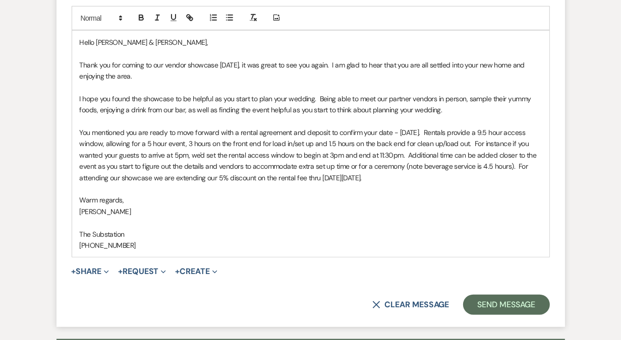
click at [124, 110] on p "I hope you found the showcase to be helpful as you start to plan your wedding. …" at bounding box center [311, 104] width 462 height 23
click at [100, 109] on p "I hope you found the showcase to be helpful as you start to plan your wedding. …" at bounding box center [311, 104] width 462 height 23
drag, startPoint x: 439, startPoint y: 111, endPoint x: 179, endPoint y: 107, distance: 260.1
click at [178, 108] on p "I hope you found the showcase to be helpful as you start to plan your wedding. …" at bounding box center [311, 104] width 462 height 23
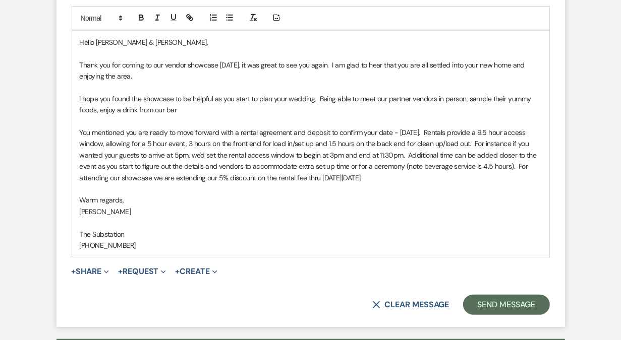
click at [335, 97] on p "I hope you found the showcase to be helpful as you start to plan your wedding. …" at bounding box center [311, 104] width 462 height 23
drag, startPoint x: 527, startPoint y: 100, endPoint x: 532, endPoint y: 101, distance: 5.1
click at [532, 101] on p "I hope you found the showcase to be helpful as you start to plan your wedding. …" at bounding box center [311, 104] width 462 height 23
click at [154, 109] on p "I hope you found the showcase to be helpful as you start to plan your wedding. …" at bounding box center [311, 104] width 462 height 23
click at [235, 110] on p "I hope you found the showcase to be helpful as you start to plan your wedding. …" at bounding box center [311, 104] width 462 height 23
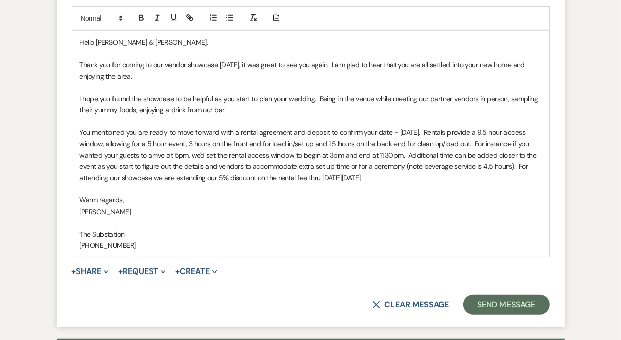
click at [139, 109] on p "I hope you found the showcase to be helpful as you start to plan your wedding. …" at bounding box center [311, 104] width 462 height 23
click at [247, 108] on p "I hope you found the showcase to be helpful as you start to plan your wedding. …" at bounding box center [311, 104] width 462 height 23
click at [303, 108] on p "I hope you found the showcase to be helpful as you start to plan your wedding. …" at bounding box center [311, 104] width 462 height 23
click at [433, 109] on p "I hope you found the showcase to be helpful as you start to plan your wedding. …" at bounding box center [311, 104] width 462 height 23
click at [86, 132] on p "You mentioned you are ready to move forward with a rental agreement and deposit…" at bounding box center [311, 155] width 462 height 56
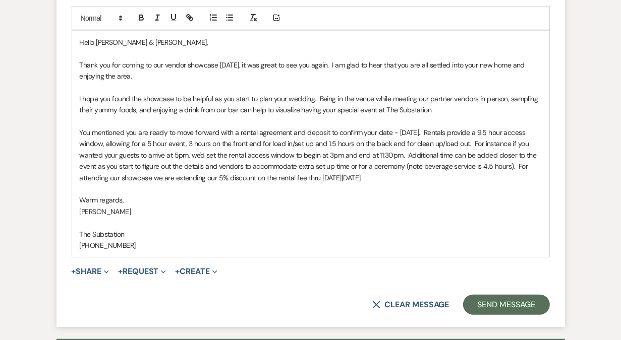
click at [487, 132] on p "You mentioned you are ready to move forward with a rental agreement and deposit…" at bounding box center [311, 155] width 462 height 56
click at [469, 132] on p "You mentioned you are ready to move forward with a rental agreement and deposit…" at bounding box center [311, 155] width 462 height 56
click at [168, 177] on p "You mentioned you are ready to move forward with a rental agreement and deposit…" at bounding box center [311, 155] width 462 height 56
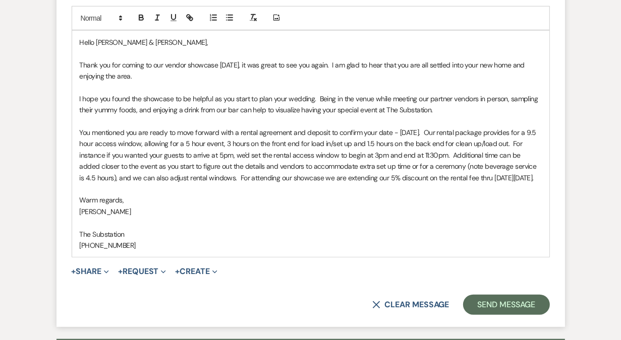
click at [246, 114] on p "I hope you found the showcase to be helpful as you start to plan your wedding. …" at bounding box center [311, 104] width 462 height 23
click at [369, 108] on p "I hope you found the showcase to be helpful as you start to plan your wedding. …" at bounding box center [311, 104] width 462 height 23
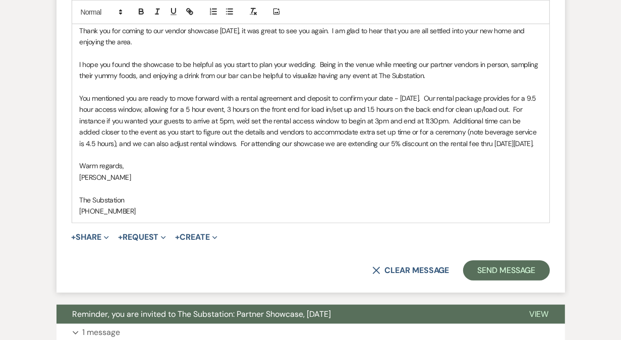
scroll to position [657, 0]
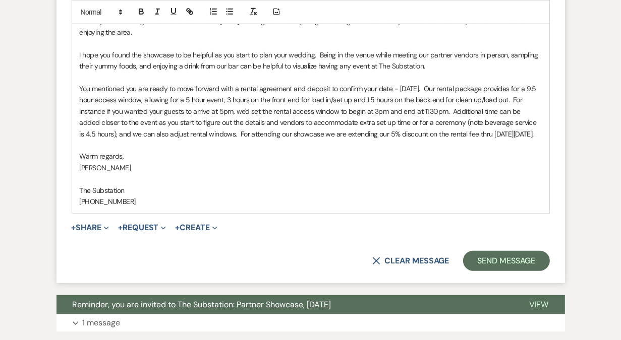
click at [196, 122] on p "You mentioned you are ready to move forward with a rental agreement and deposit…" at bounding box center [311, 111] width 462 height 56
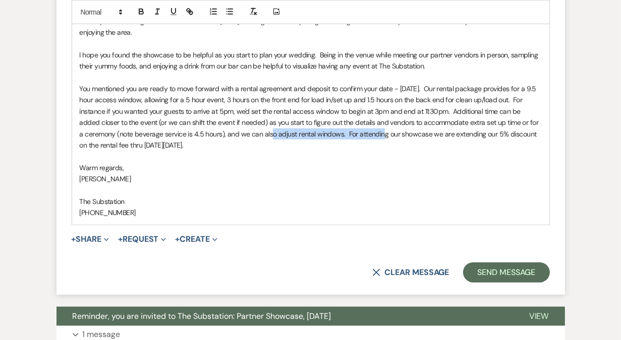
drag, startPoint x: 383, startPoint y: 131, endPoint x: 267, endPoint y: 130, distance: 116.0
click at [267, 130] on p "You mentioned you are ready to move forward with a rental agreement and deposit…" at bounding box center [311, 117] width 462 height 68
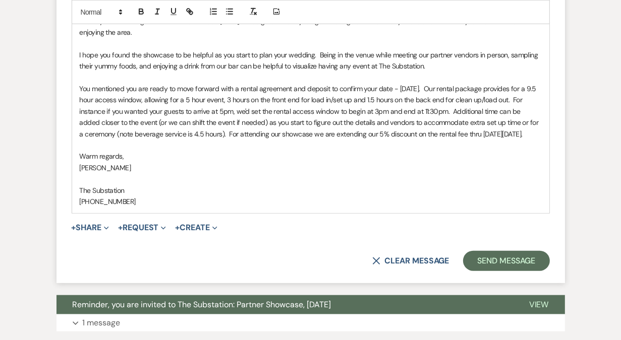
click at [160, 140] on p "You mentioned you are ready to move forward with a rental agreement and deposit…" at bounding box center [311, 111] width 462 height 56
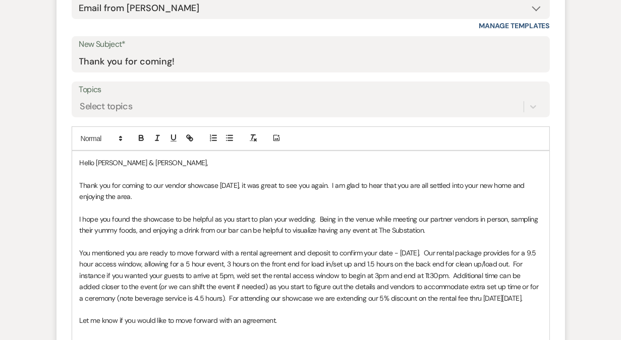
scroll to position [502, 0]
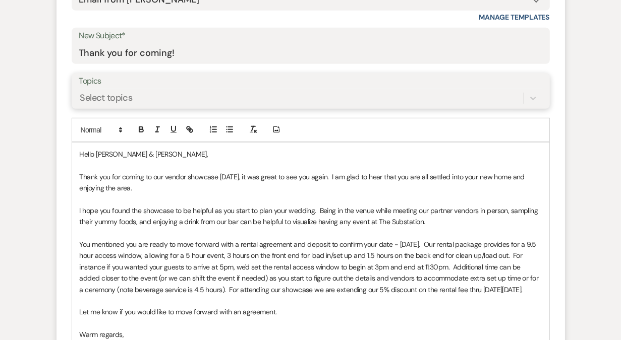
click at [210, 97] on div "Select topics" at bounding box center [301, 98] width 444 height 18
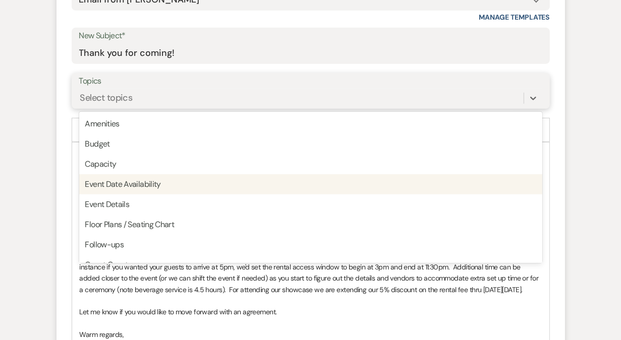
click at [190, 180] on div "Event Date Availability" at bounding box center [310, 184] width 463 height 20
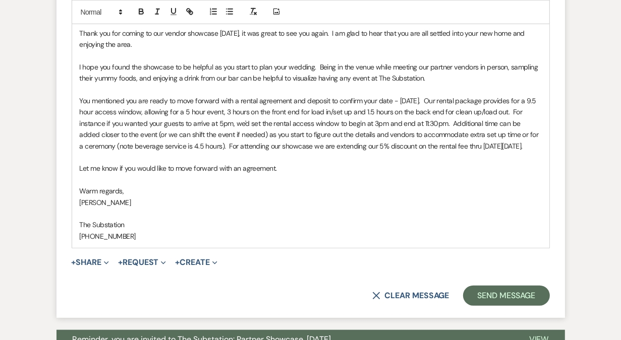
scroll to position [698, 0]
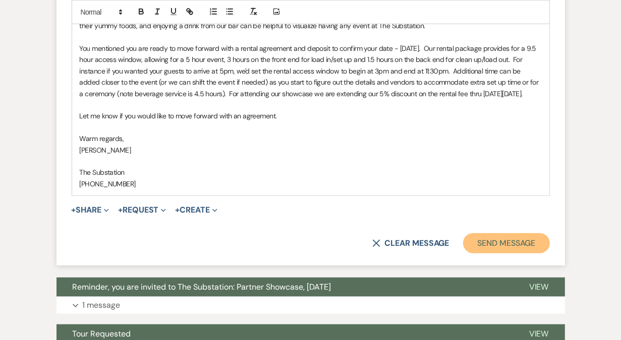
click at [521, 252] on button "Send Message" at bounding box center [506, 243] width 86 height 20
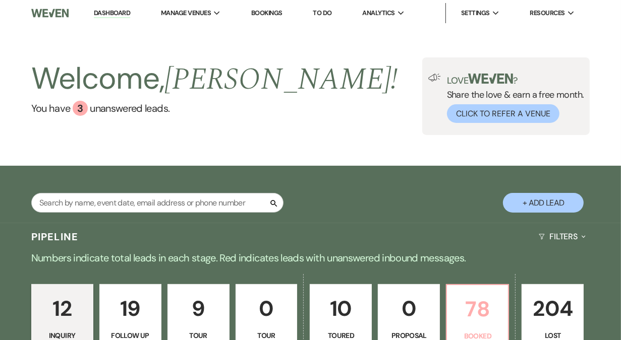
click at [472, 308] on p "78" at bounding box center [477, 309] width 49 height 34
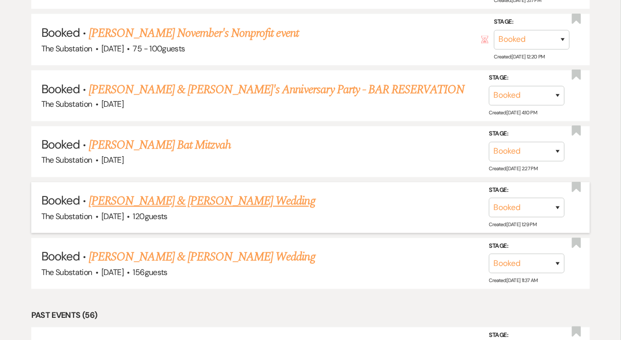
scroll to position [1447, 0]
click at [264, 192] on link "[PERSON_NAME] & [PERSON_NAME] Wedding" at bounding box center [202, 201] width 226 height 18
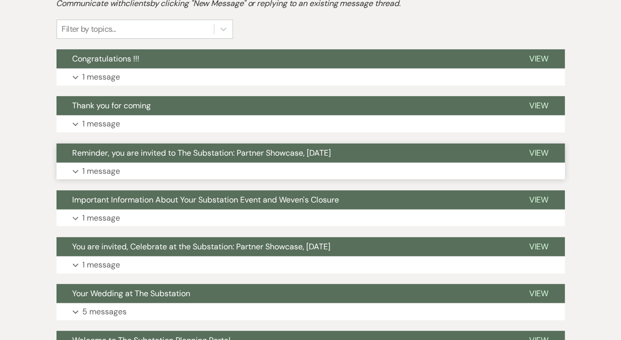
scroll to position [248, 0]
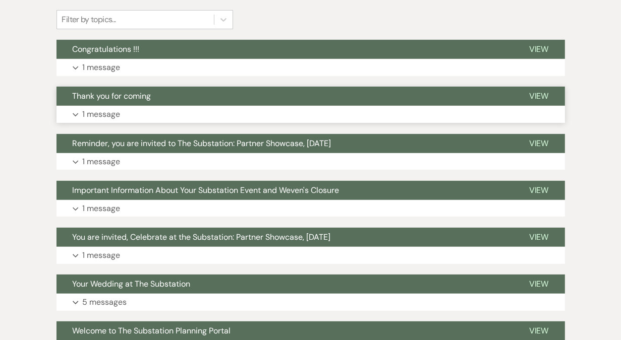
click at [200, 116] on button "Expand 1 message" at bounding box center [310, 114] width 508 height 17
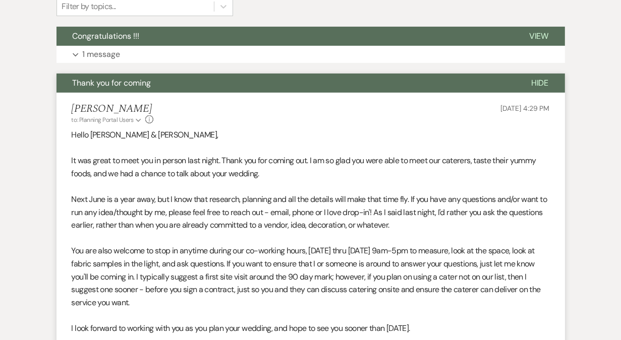
scroll to position [265, 0]
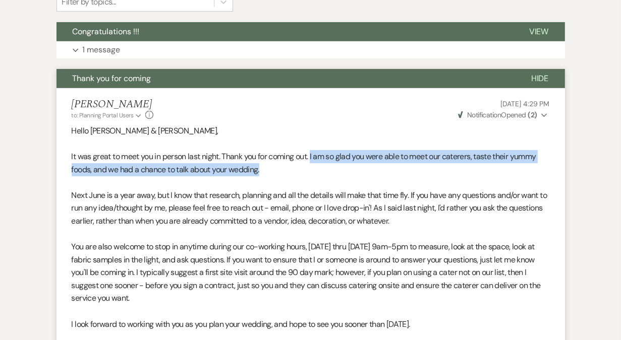
drag, startPoint x: 313, startPoint y: 157, endPoint x: 313, endPoint y: 165, distance: 8.6
click at [313, 165] on p "It was great to meet you in person last night. Thank you for coming out. I am s…" at bounding box center [311, 163] width 478 height 26
copy p "I am so glad you were able to meet our caterers, taste their yummy foods, and w…"
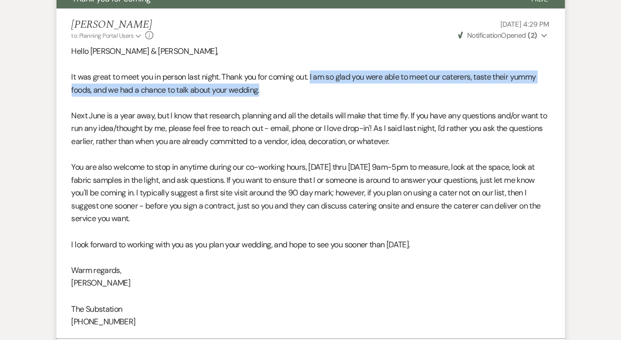
scroll to position [345, 0]
